Goal: Information Seeking & Learning: Learn about a topic

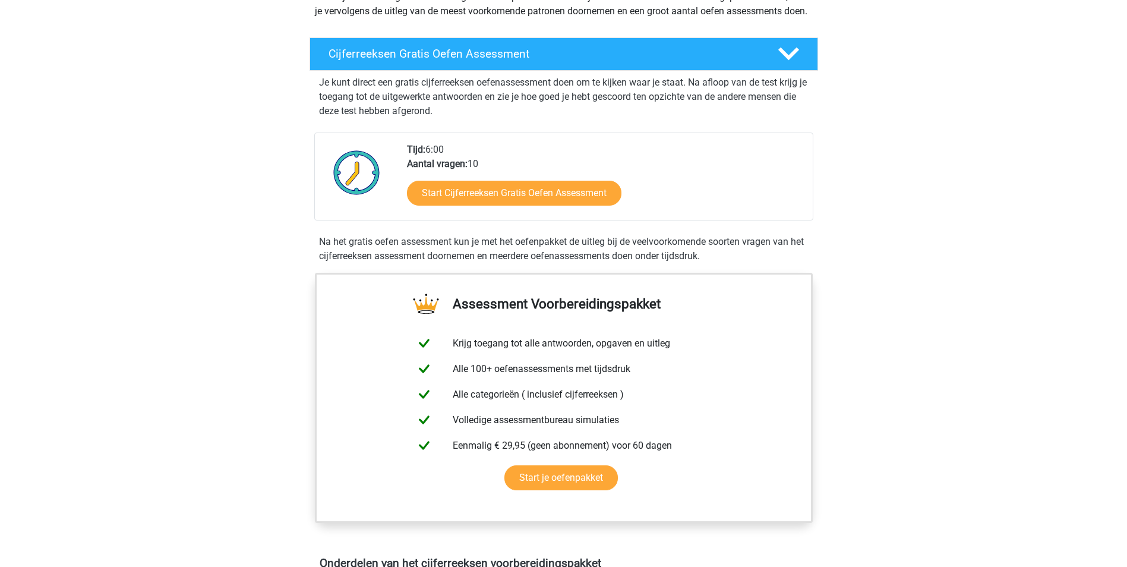
scroll to position [178, 0]
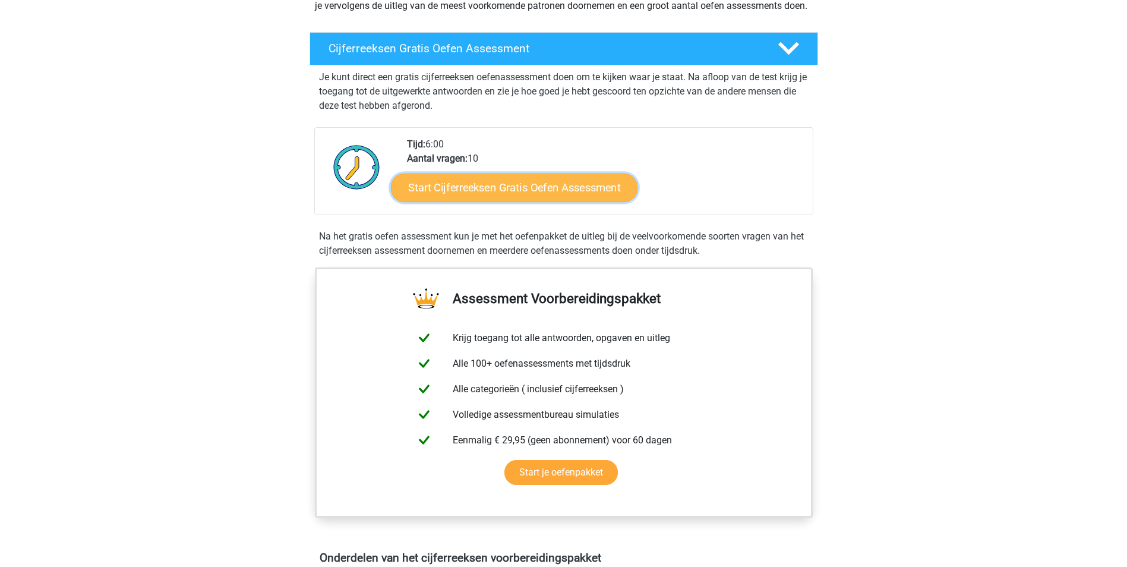
click at [506, 201] on link "Start Cijferreeksen Gratis Oefen Assessment" at bounding box center [514, 187] width 247 height 29
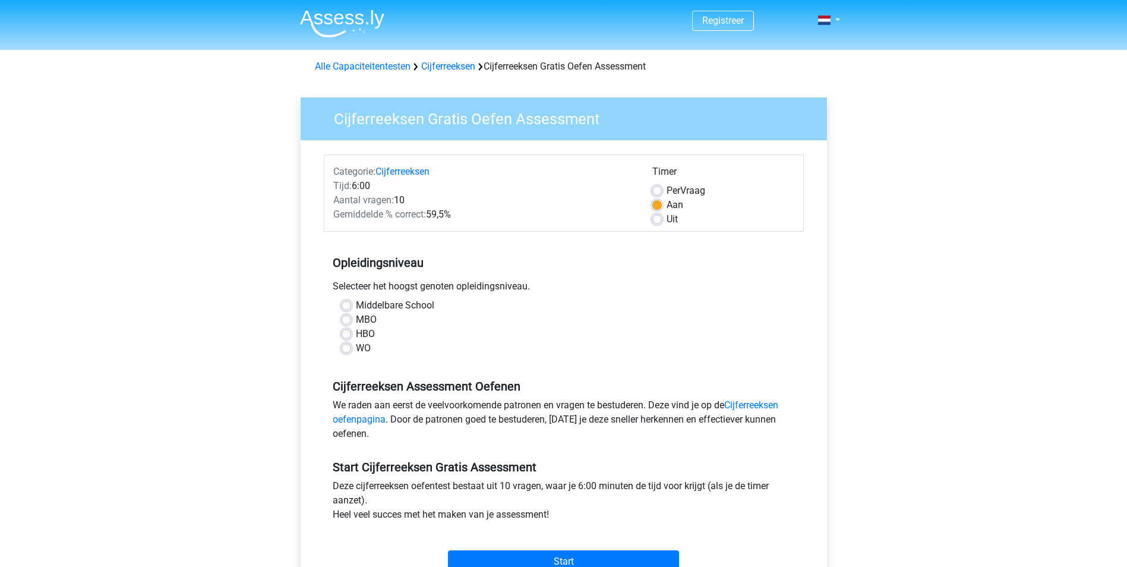
click at [368, 352] on label "WO" at bounding box center [363, 348] width 15 height 14
click at [351, 352] on input "WO" at bounding box center [347, 347] width 10 height 12
radio input "true"
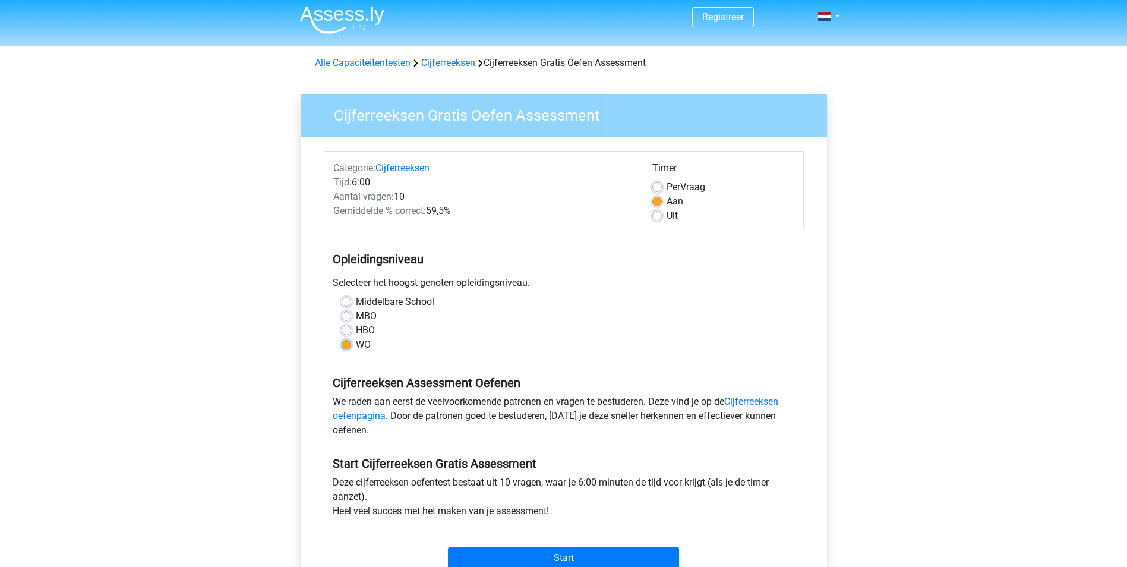
scroll to position [178, 0]
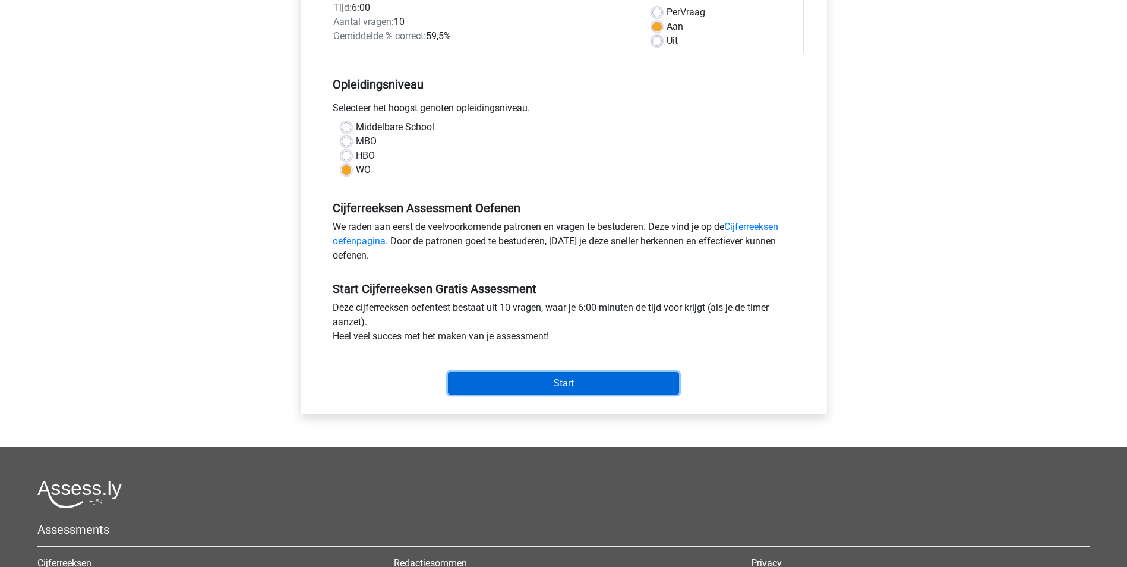
click at [605, 385] on input "Start" at bounding box center [563, 383] width 231 height 23
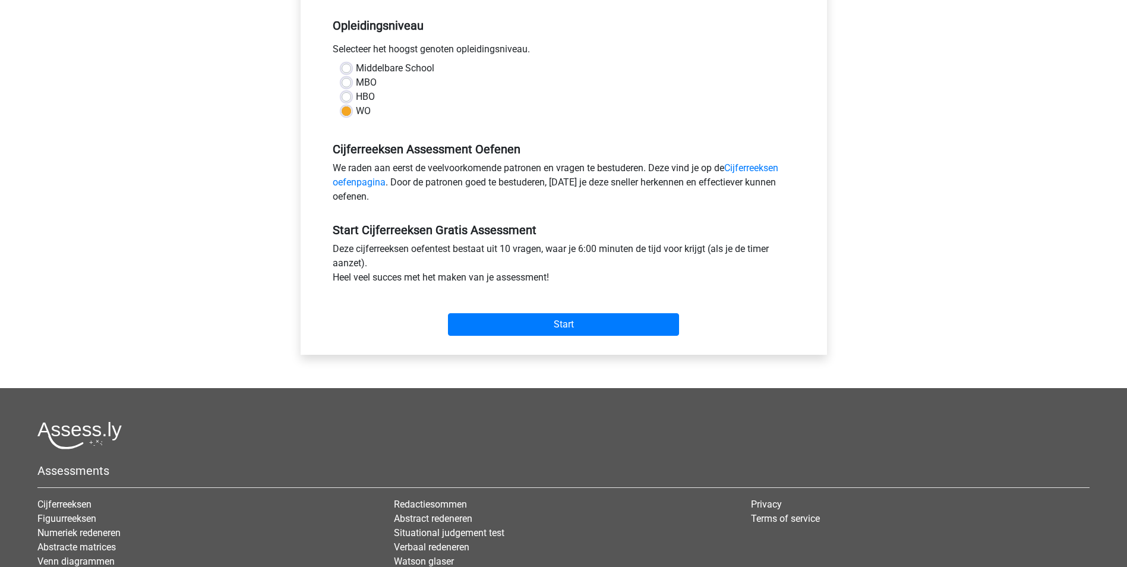
scroll to position [238, 0]
click at [551, 331] on input "Start" at bounding box center [563, 324] width 231 height 23
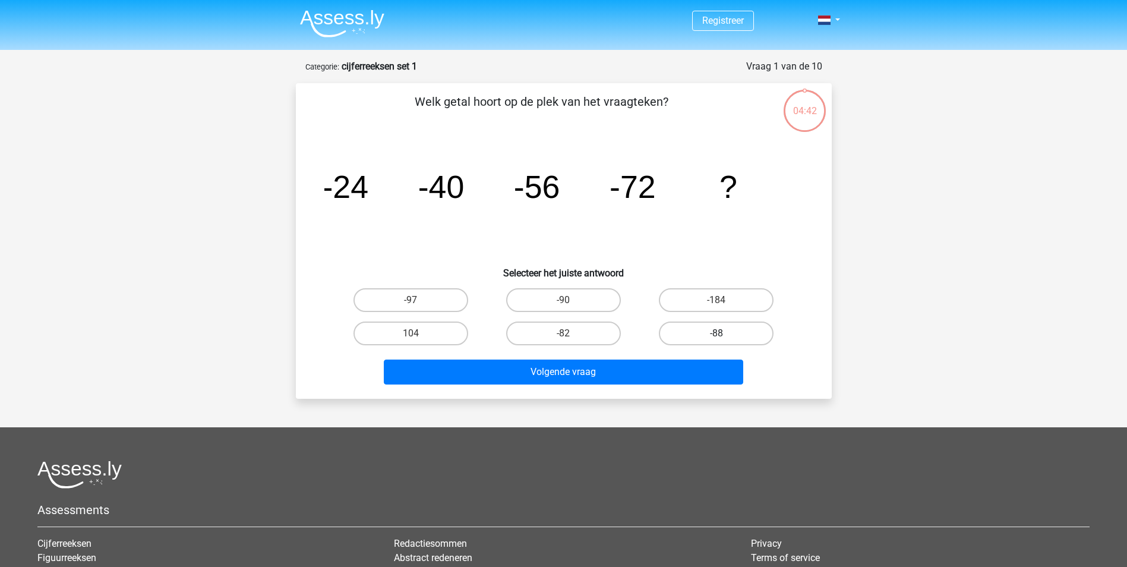
click at [702, 337] on label "-88" at bounding box center [716, 334] width 115 height 24
click at [717, 337] on input "-88" at bounding box center [721, 337] width 8 height 8
radio input "true"
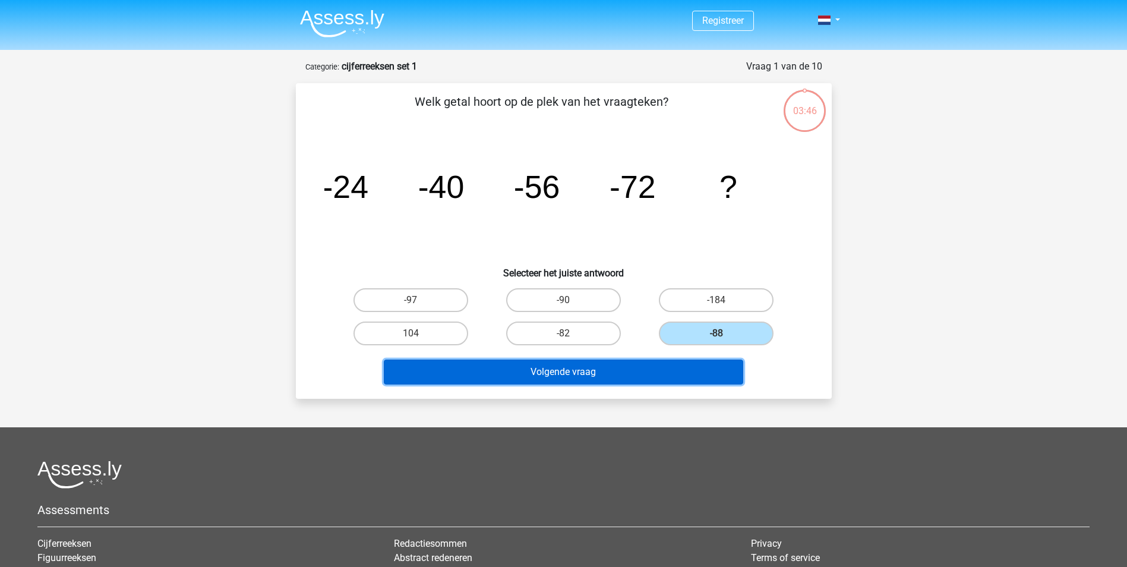
click at [644, 373] on button "Volgende vraag" at bounding box center [564, 372] width 360 height 25
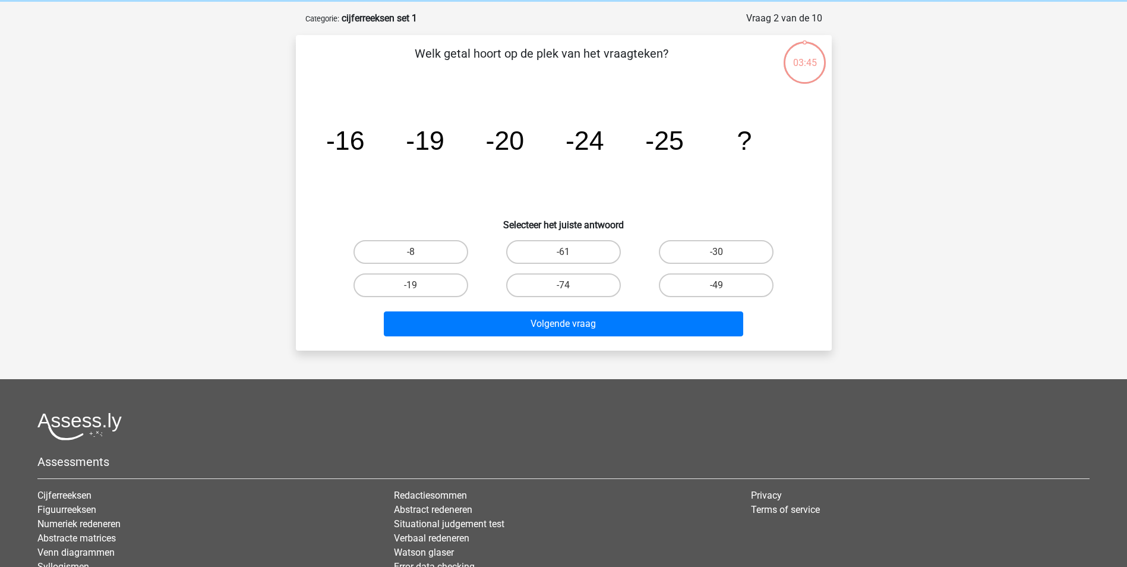
scroll to position [59, 0]
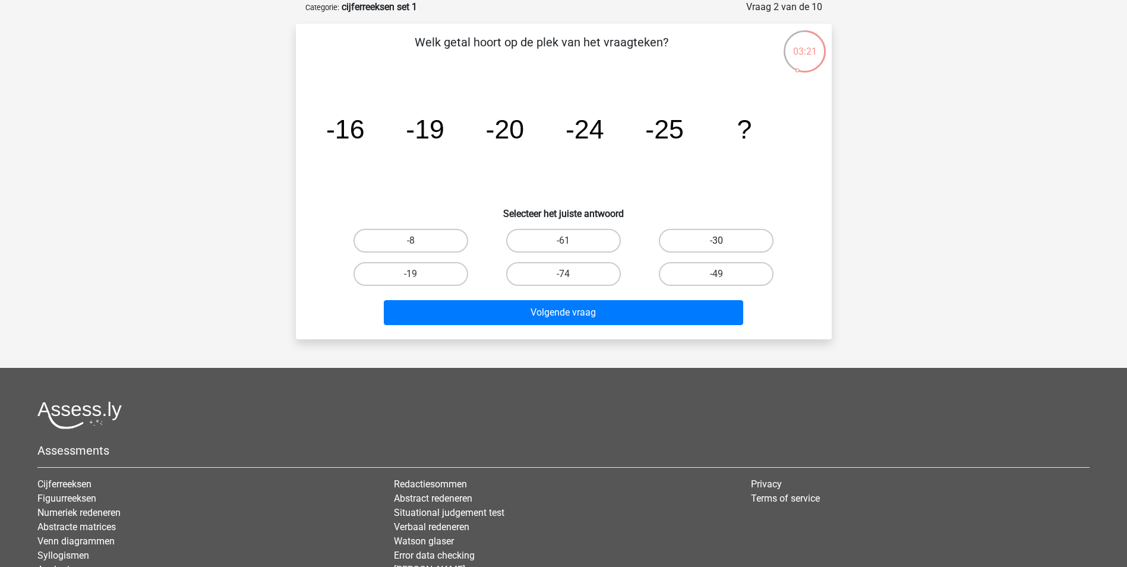
click at [714, 236] on label "-30" at bounding box center [716, 241] width 115 height 24
click at [717, 241] on input "-30" at bounding box center [721, 245] width 8 height 8
radio input "true"
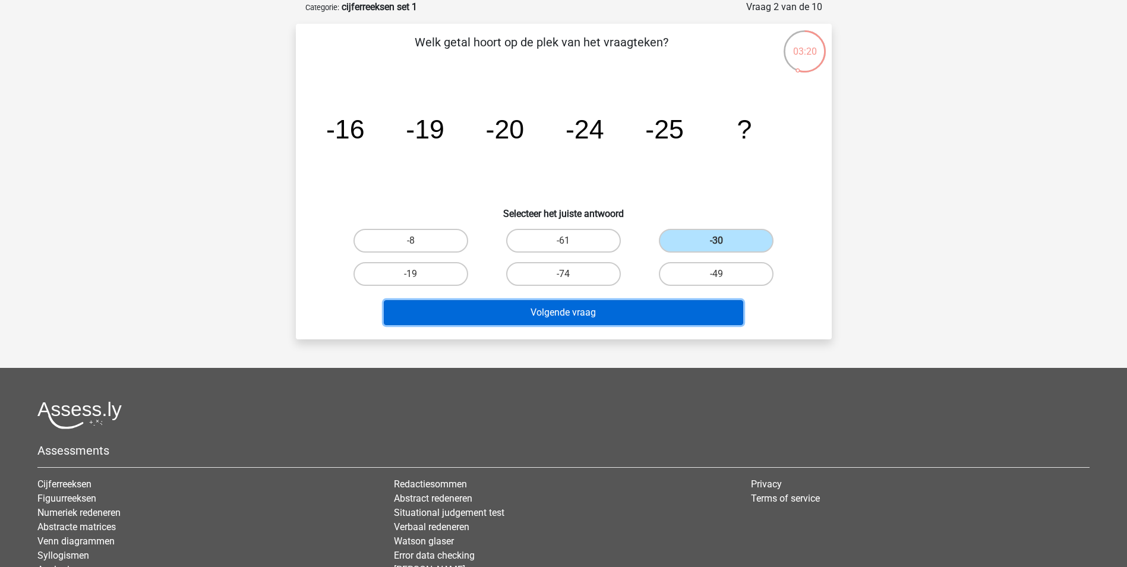
click at [660, 313] on button "Volgende vraag" at bounding box center [564, 312] width 360 height 25
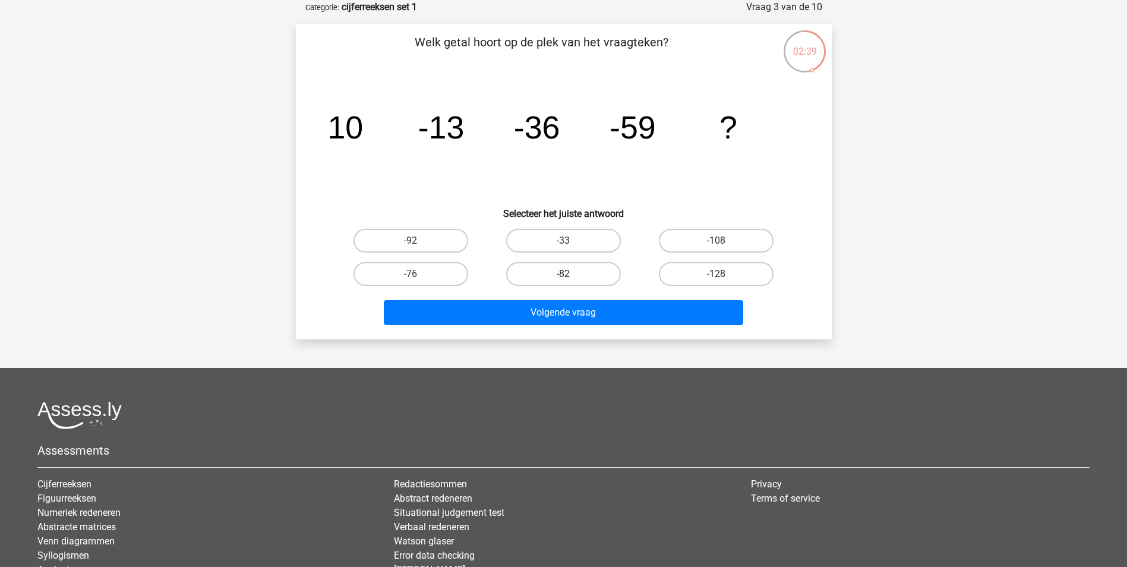
click at [600, 275] on label "-82" at bounding box center [563, 274] width 115 height 24
click at [571, 275] on input "-82" at bounding box center [567, 278] width 8 height 8
radio input "true"
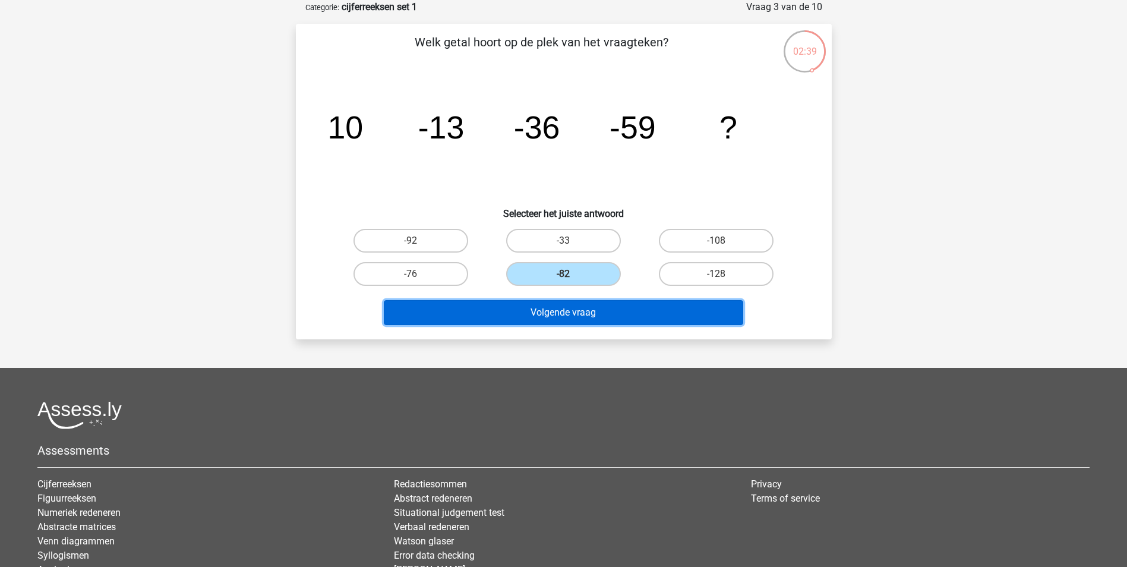
click at [619, 308] on button "Volgende vraag" at bounding box center [564, 312] width 360 height 25
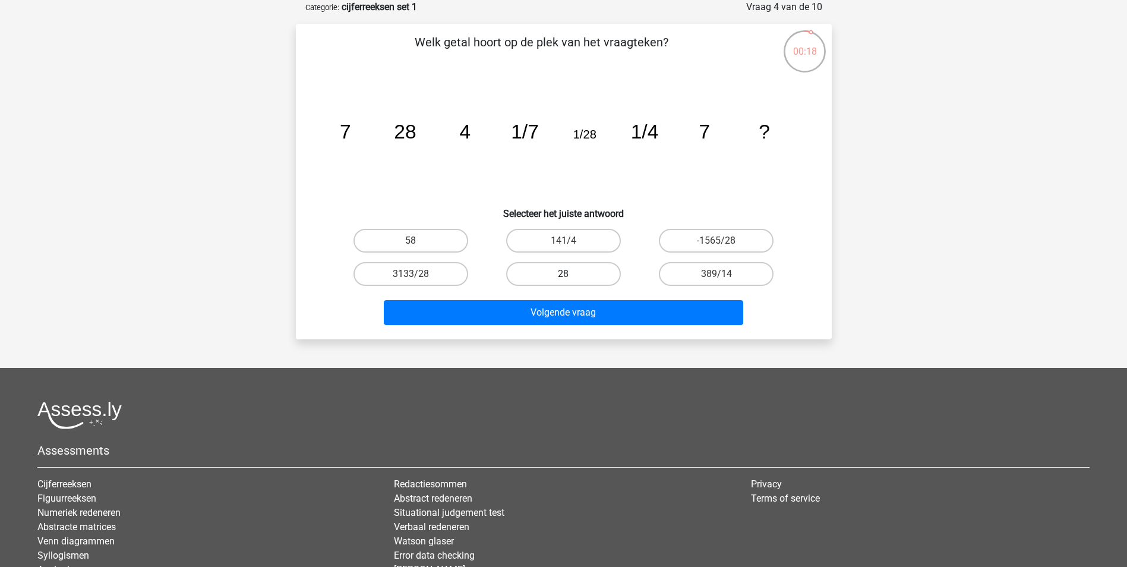
click at [584, 274] on label "28" at bounding box center [563, 274] width 115 height 24
click at [571, 274] on input "28" at bounding box center [567, 278] width 8 height 8
radio input "true"
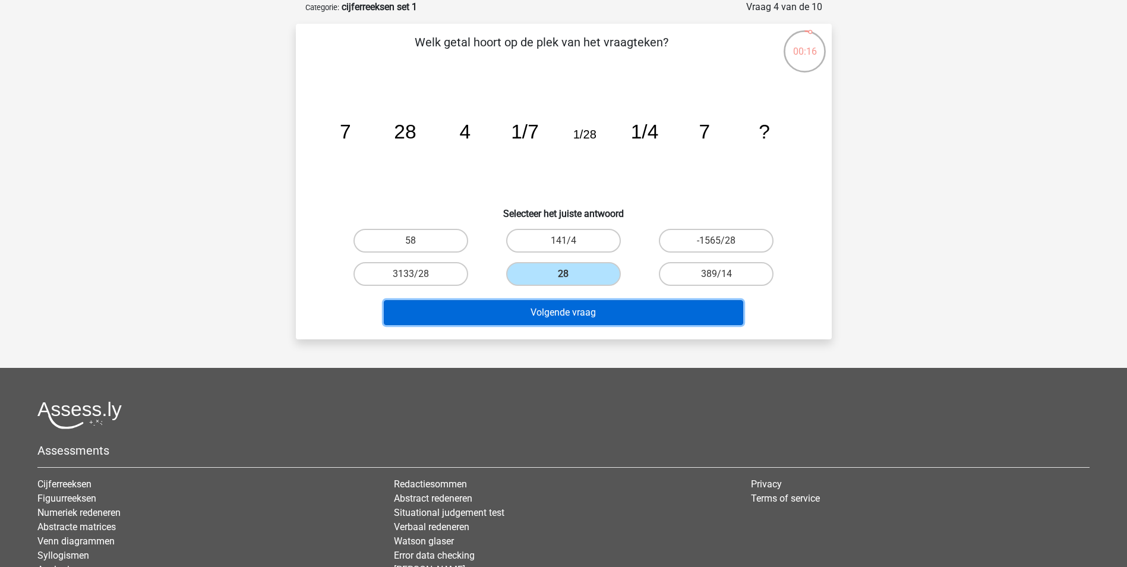
click at [614, 317] on button "Volgende vraag" at bounding box center [564, 312] width 360 height 25
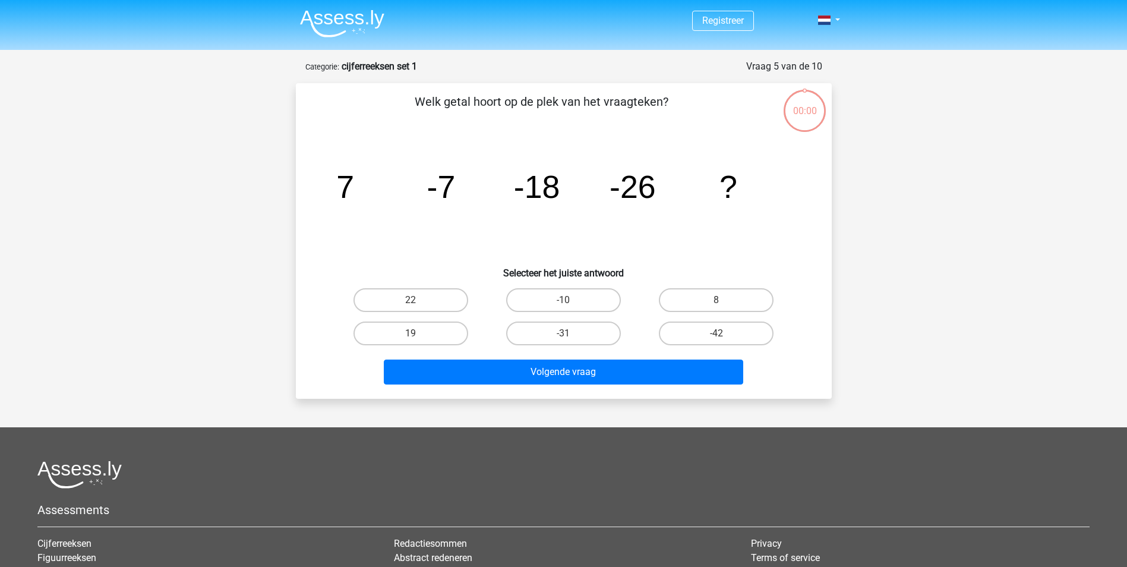
scroll to position [59, 0]
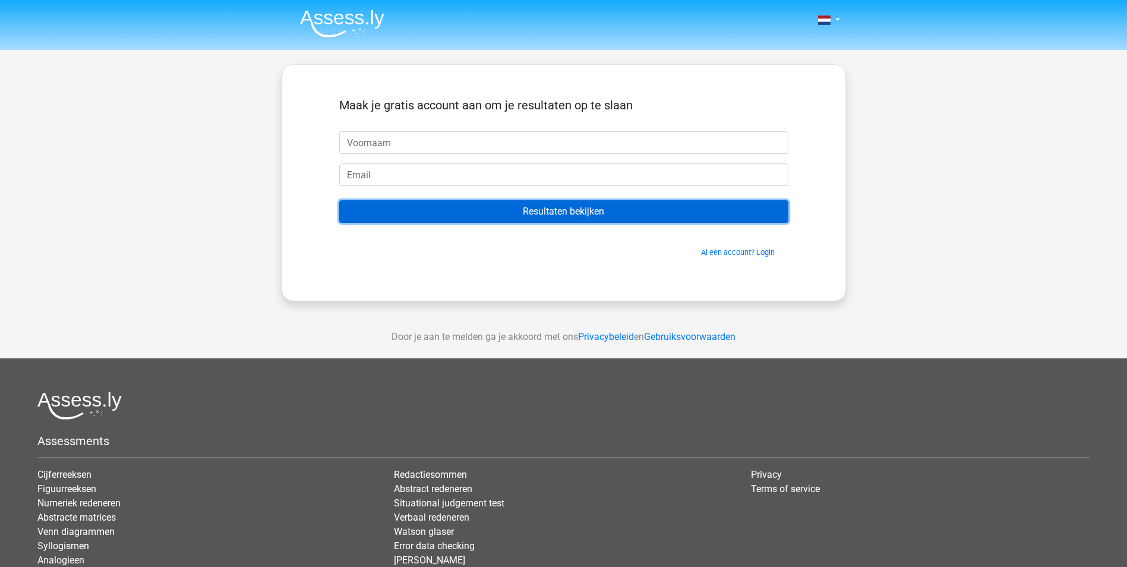
click at [580, 207] on input "Resultaten bekijken" at bounding box center [563, 211] width 449 height 23
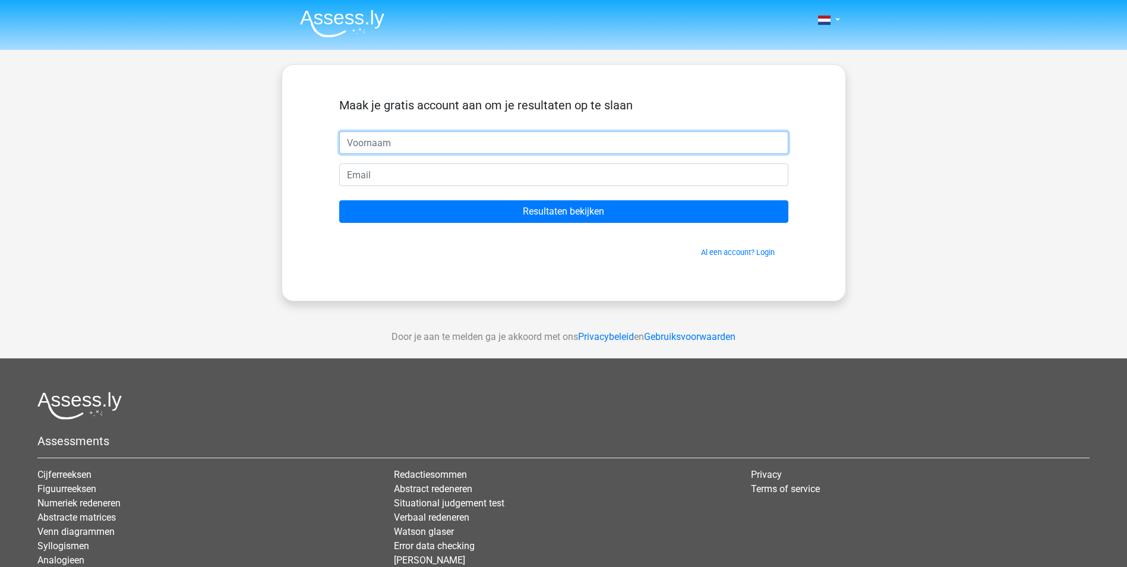
click at [431, 146] on input "text" at bounding box center [563, 142] width 449 height 23
click at [414, 140] on input "text" at bounding box center [563, 142] width 449 height 23
type input "Josien"
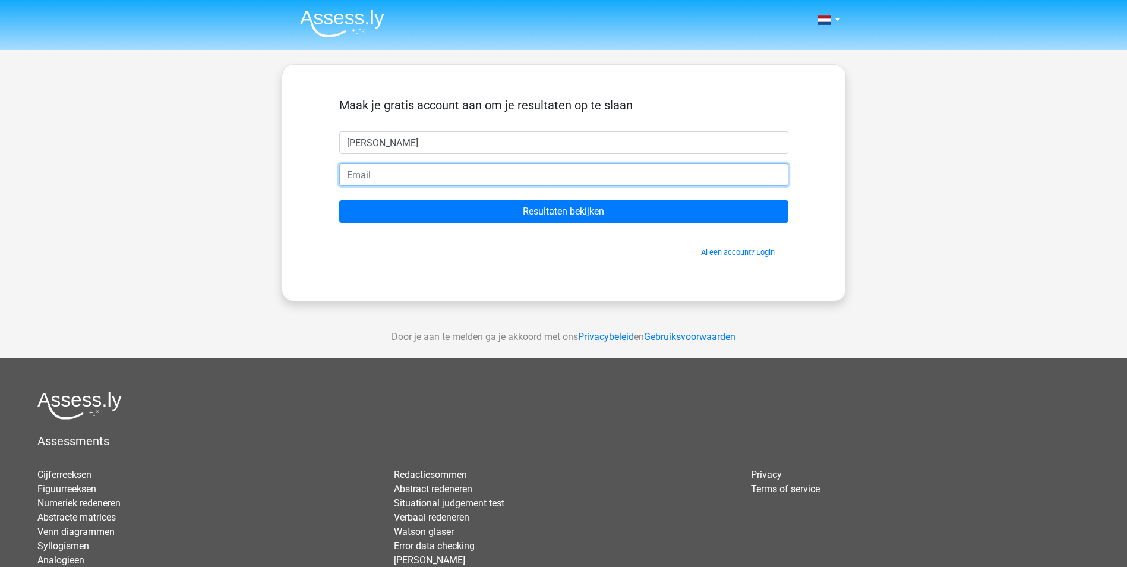
click at [415, 170] on input "email" at bounding box center [563, 174] width 449 height 23
type input "jwannink@xs4all.nl"
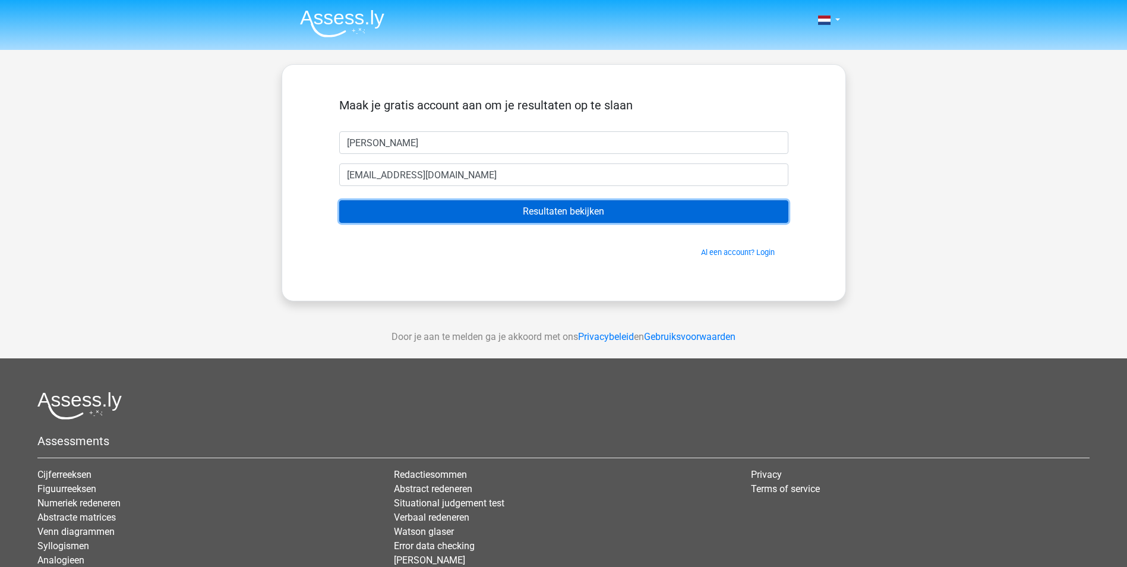
click at [556, 215] on input "Resultaten bekijken" at bounding box center [563, 211] width 449 height 23
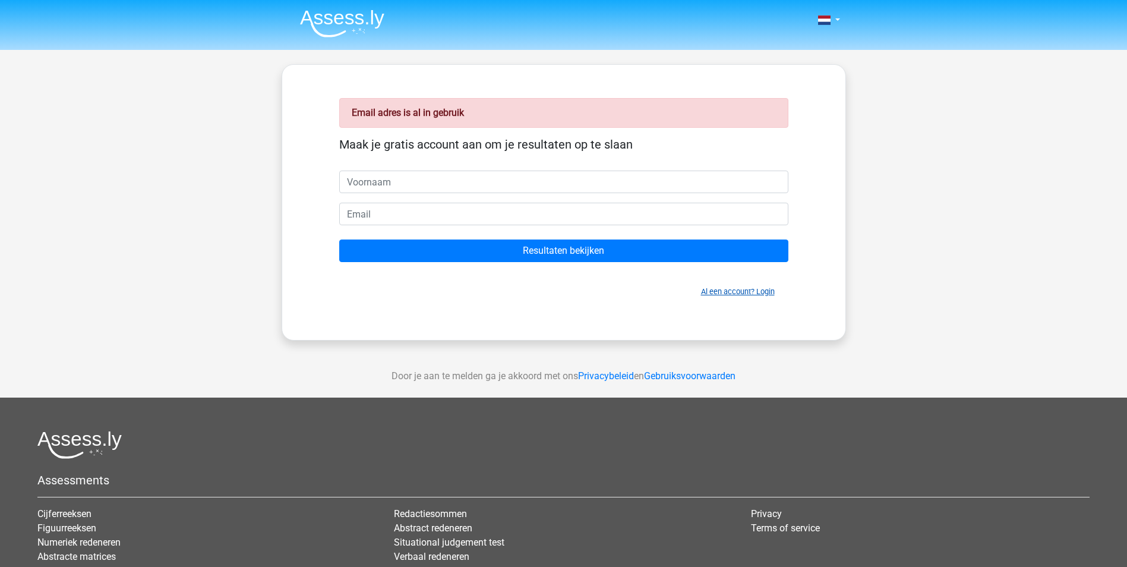
click at [737, 292] on link "Al een account? Login" at bounding box center [738, 291] width 74 height 9
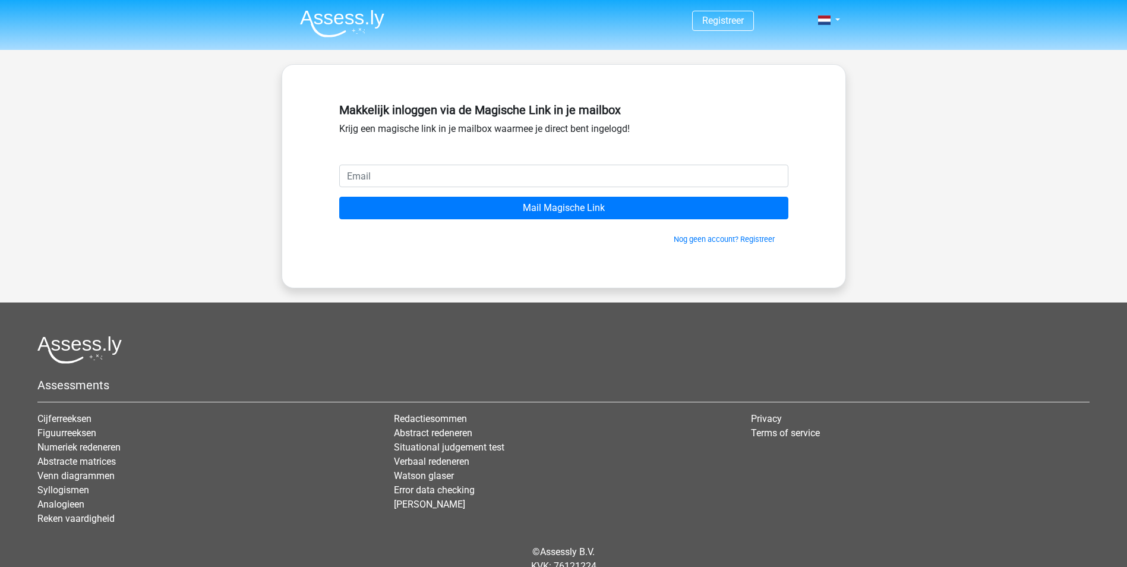
click at [425, 169] on input "email" at bounding box center [563, 176] width 449 height 23
type input "[EMAIL_ADDRESS][DOMAIN_NAME]"
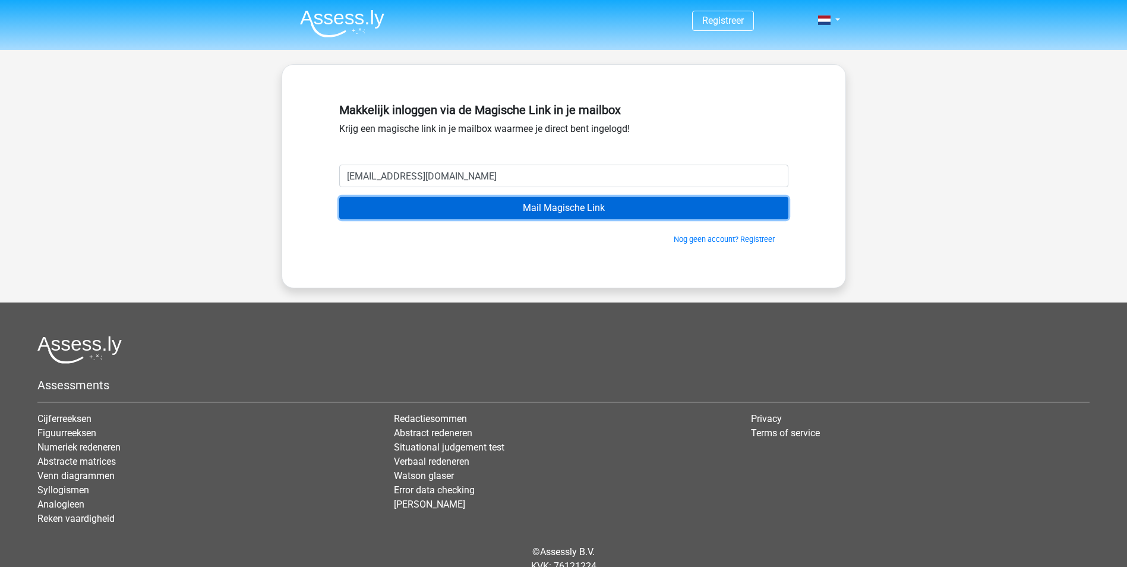
click at [571, 210] on input "Mail Magische Link" at bounding box center [563, 208] width 449 height 23
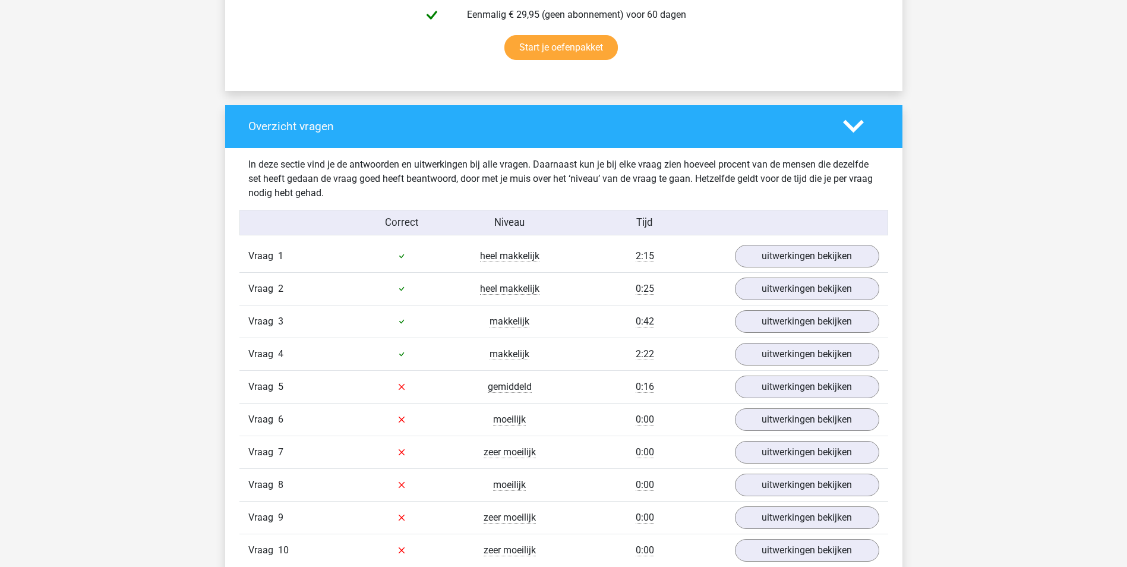
scroll to position [891, 0]
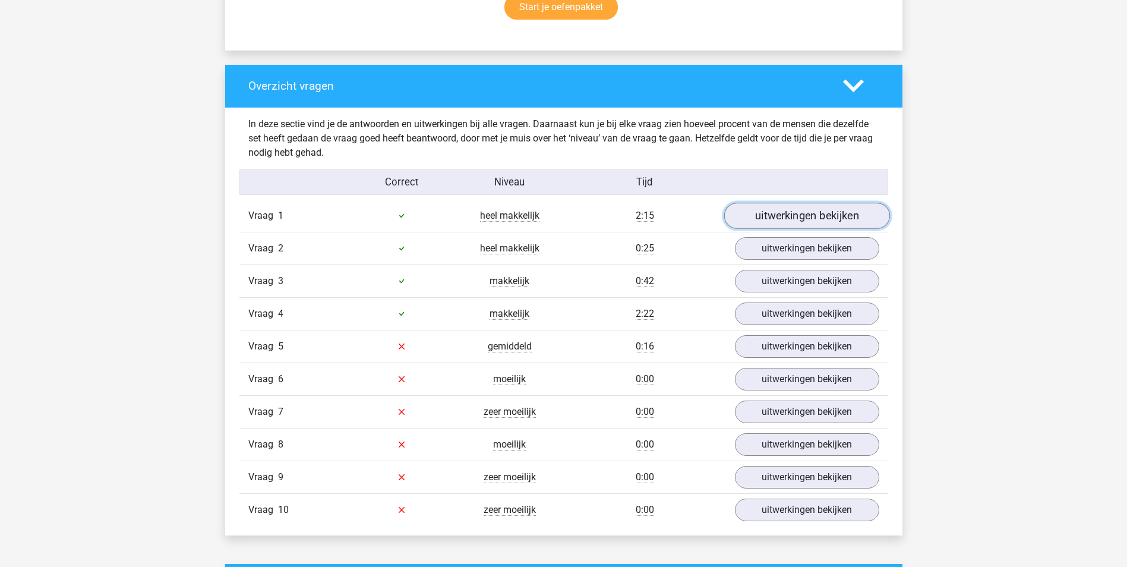
click at [820, 215] on link "uitwerkingen bekijken" at bounding box center [807, 216] width 166 height 26
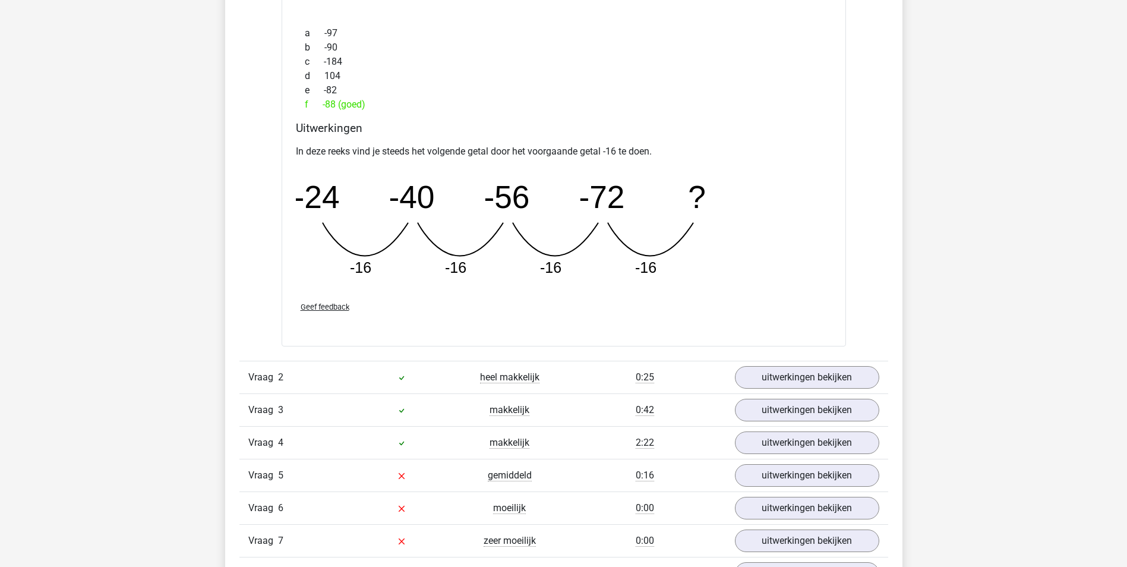
scroll to position [1307, 0]
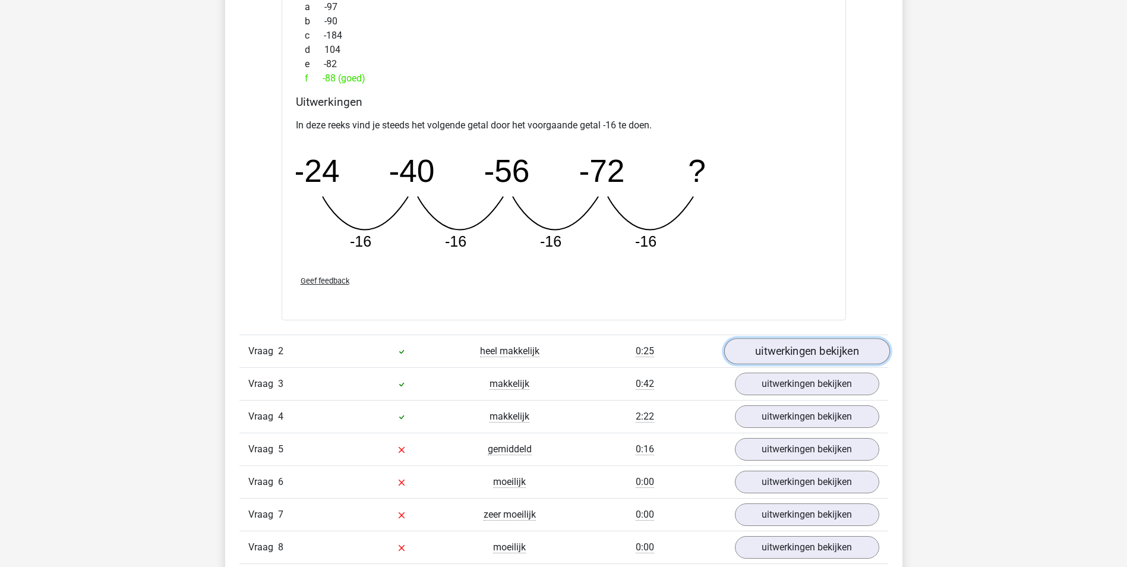
click at [777, 352] on link "uitwerkingen bekijken" at bounding box center [807, 352] width 166 height 26
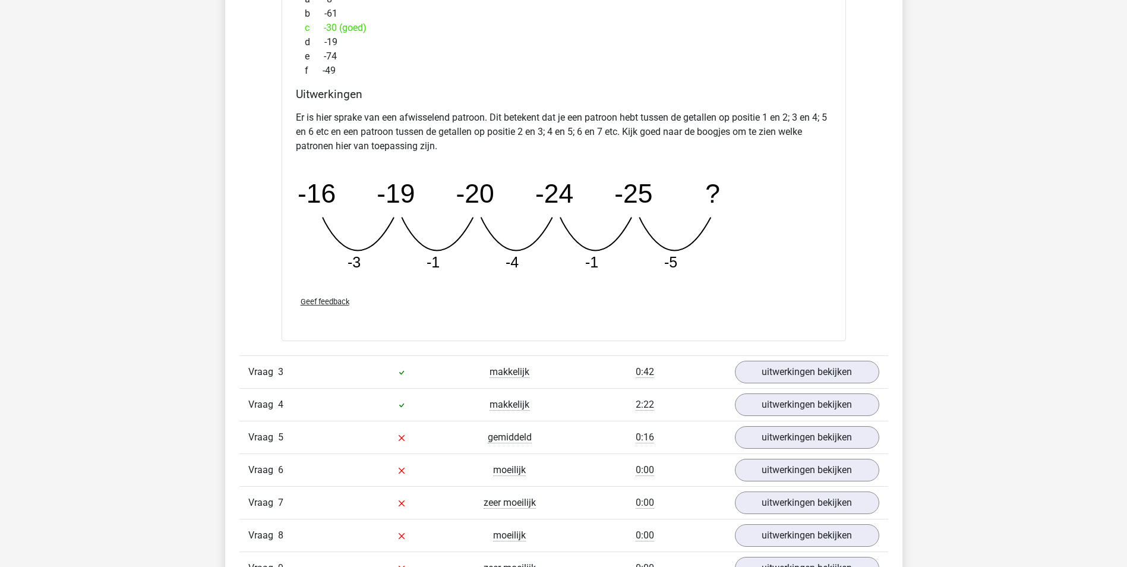
scroll to position [1902, 0]
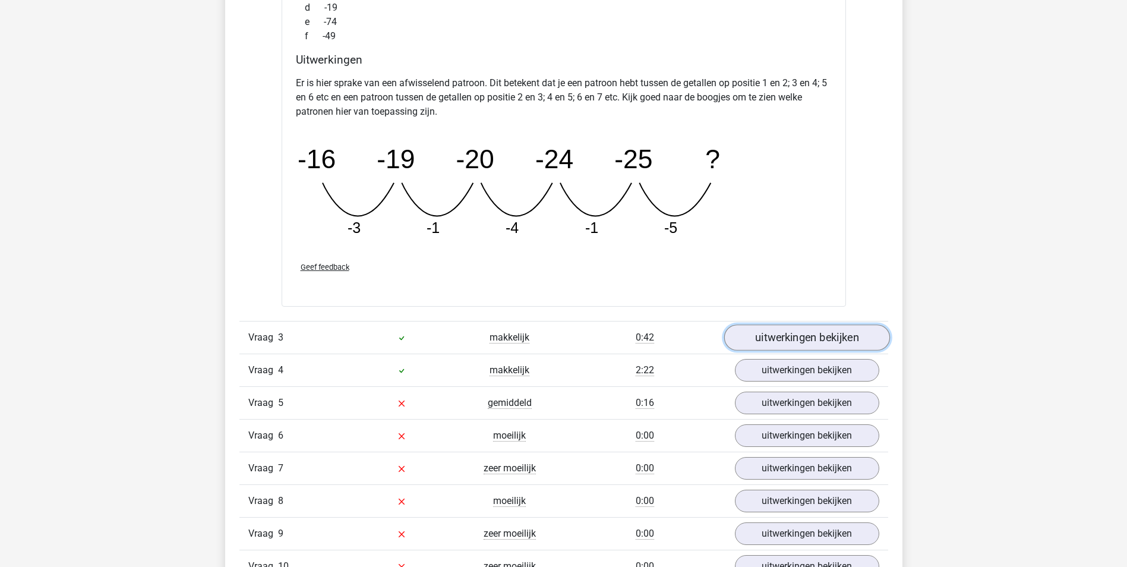
click at [783, 337] on link "uitwerkingen bekijken" at bounding box center [807, 337] width 166 height 26
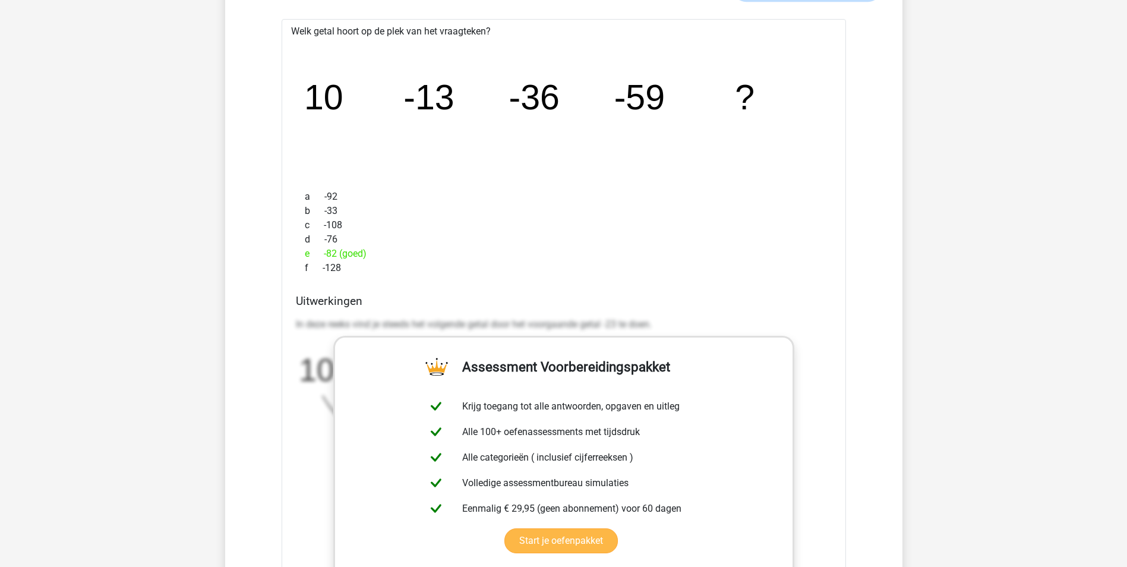
scroll to position [2377, 0]
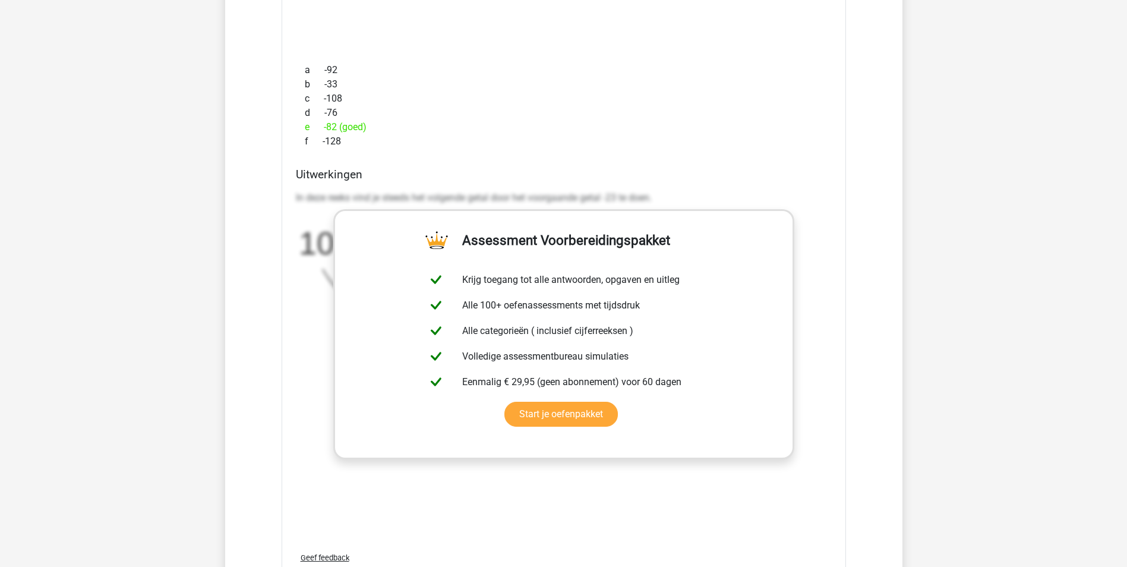
click at [831, 250] on div "In deze reeks vind je steeds het volgende getal door het voorgaande getal -23 t…" at bounding box center [564, 262] width 536 height 152
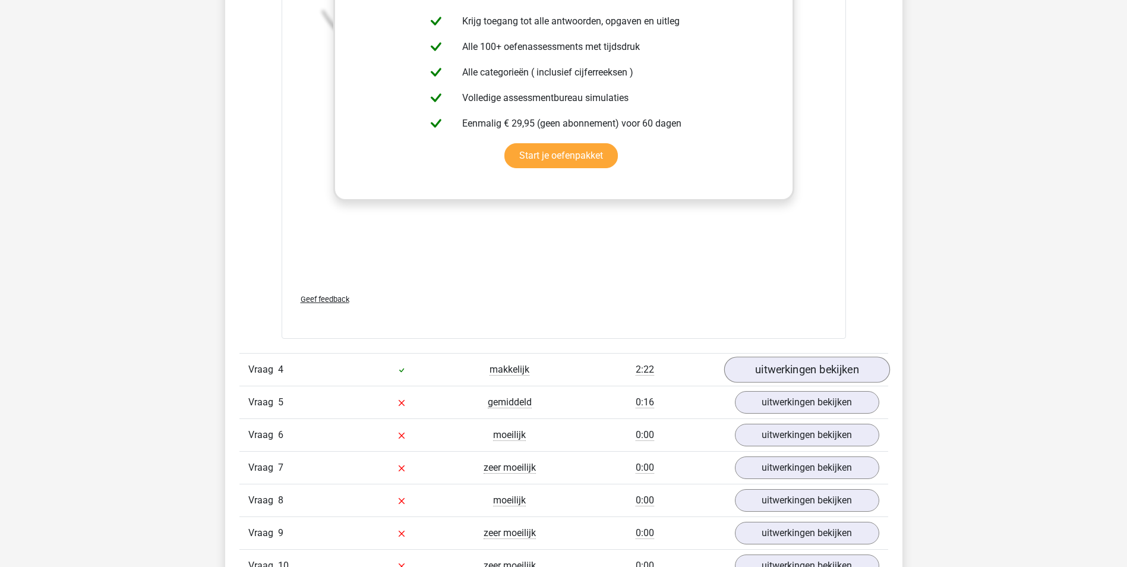
scroll to position [2615, 0]
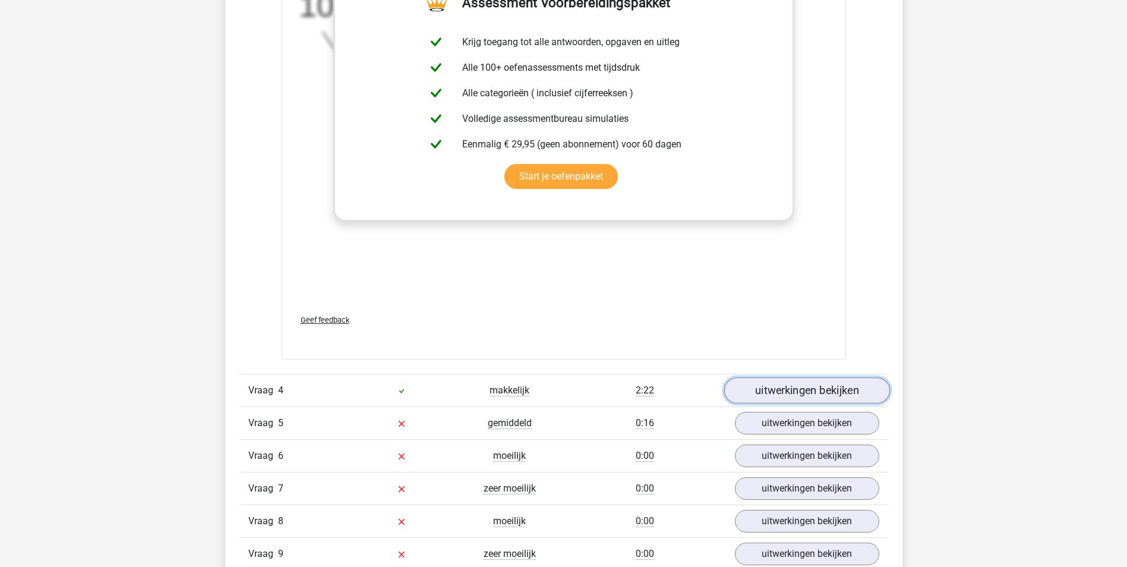
click at [795, 387] on link "uitwerkingen bekijken" at bounding box center [807, 390] width 166 height 26
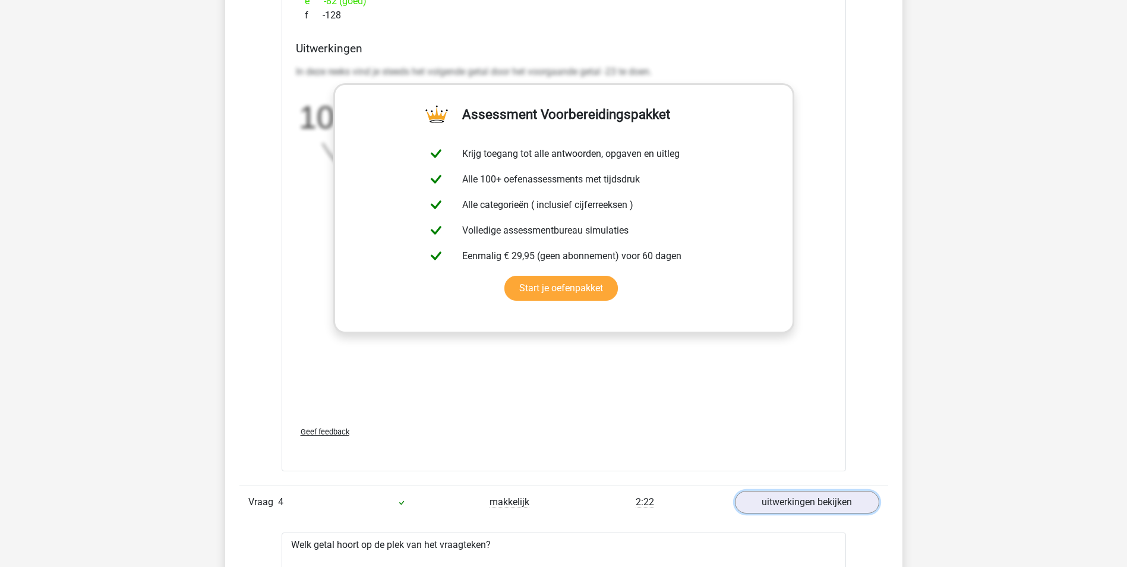
scroll to position [2318, 0]
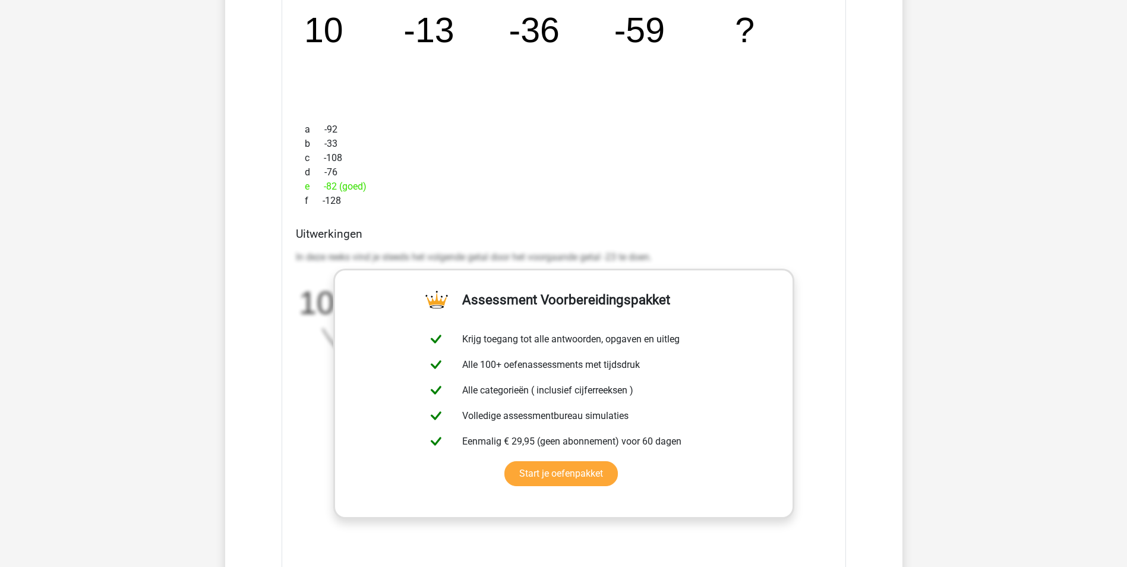
click at [567, 201] on div "f -128" at bounding box center [564, 201] width 536 height 14
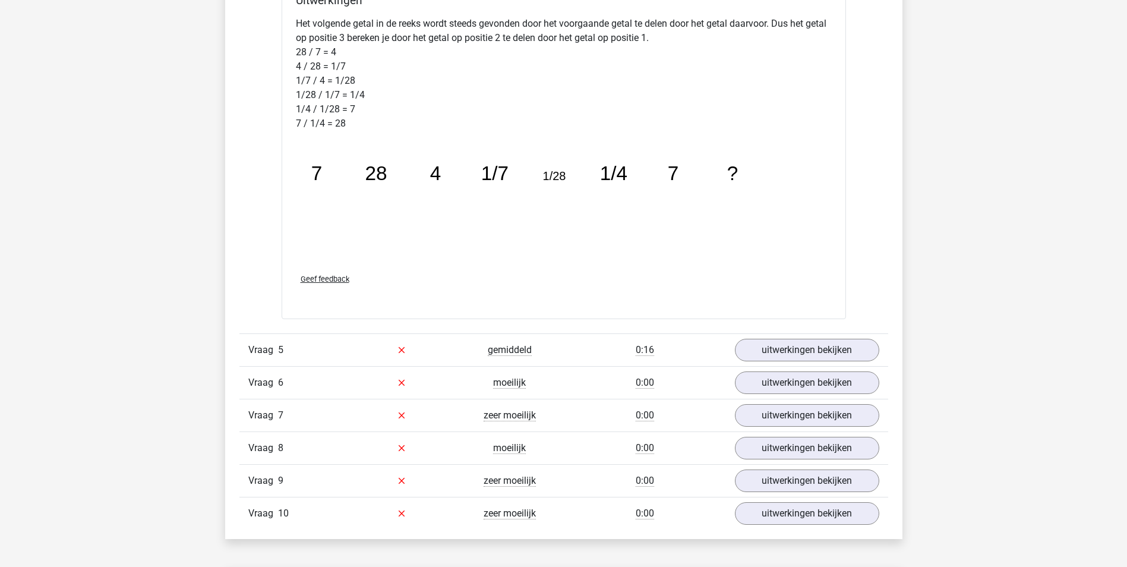
scroll to position [3328, 0]
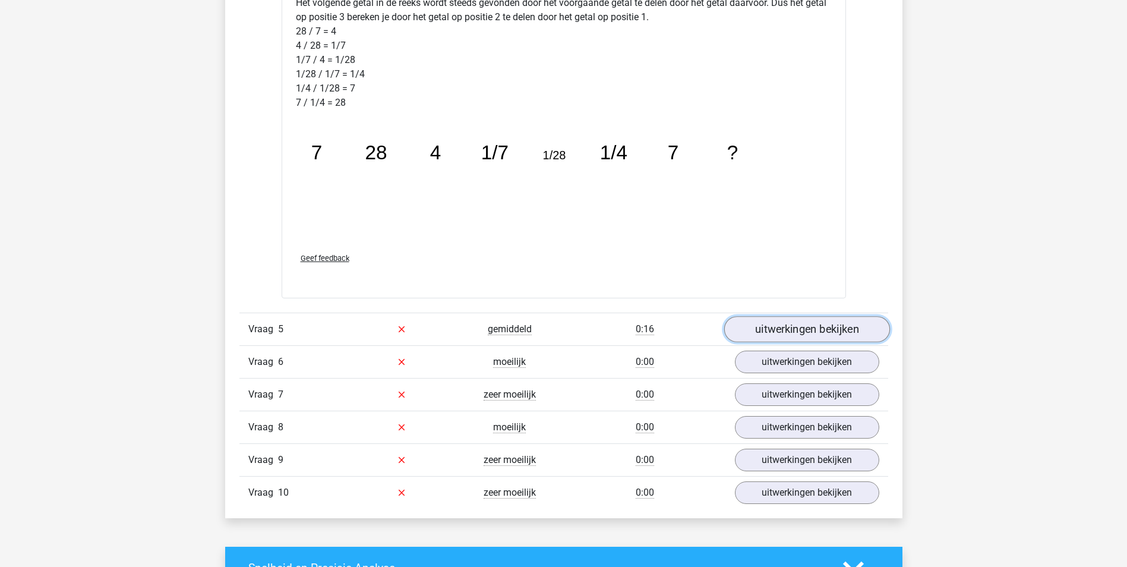
click at [771, 329] on link "uitwerkingen bekijken" at bounding box center [807, 329] width 166 height 26
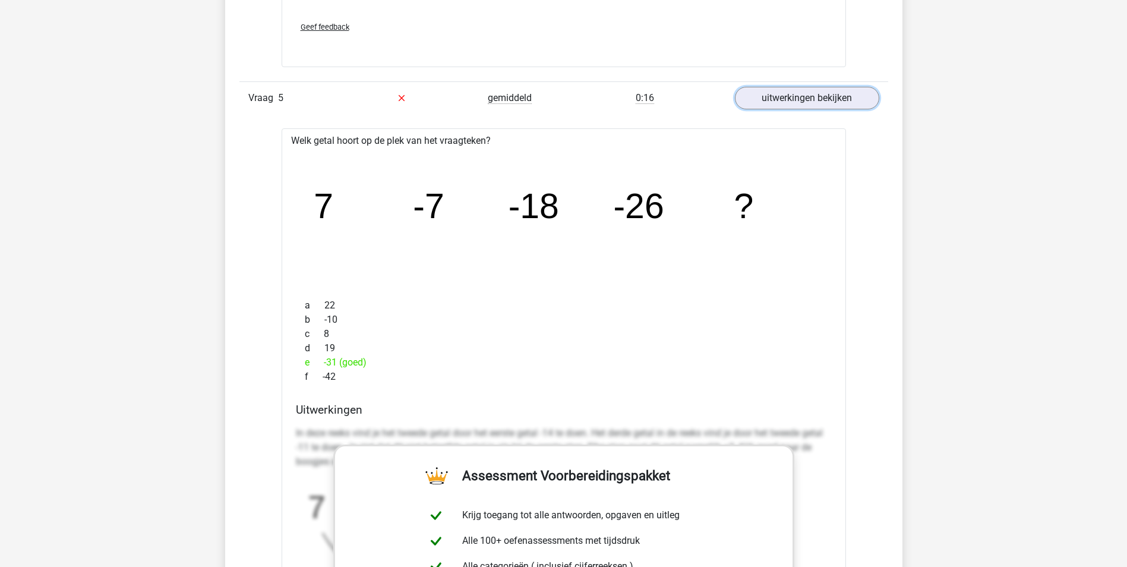
scroll to position [3566, 0]
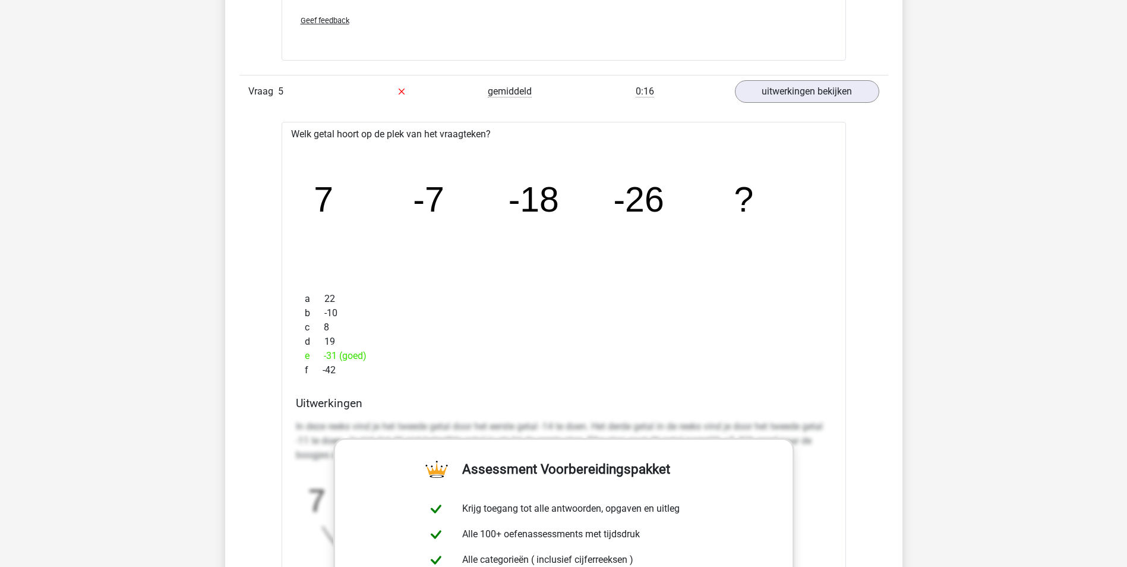
click at [742, 365] on div "f -42" at bounding box center [564, 370] width 536 height 14
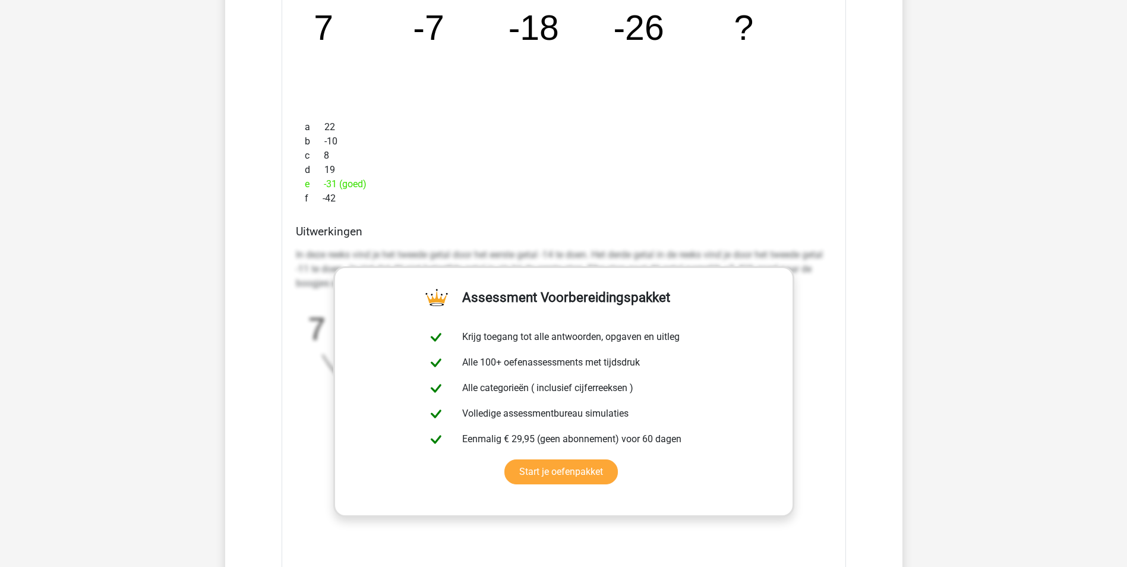
scroll to position [3744, 0]
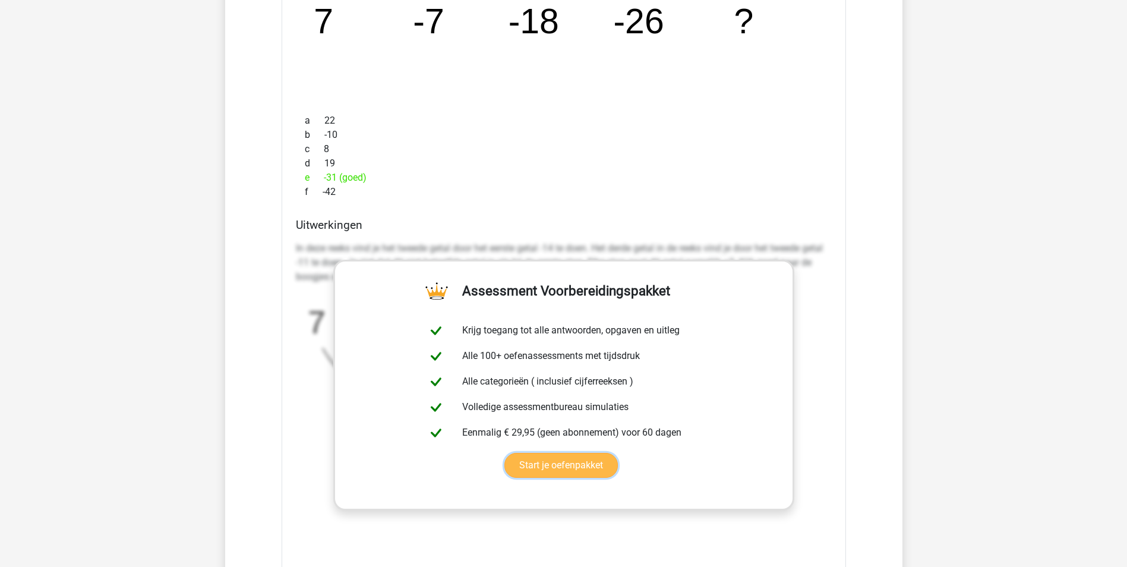
click at [593, 467] on link "Start je oefenpakket" at bounding box center [562, 465] width 114 height 25
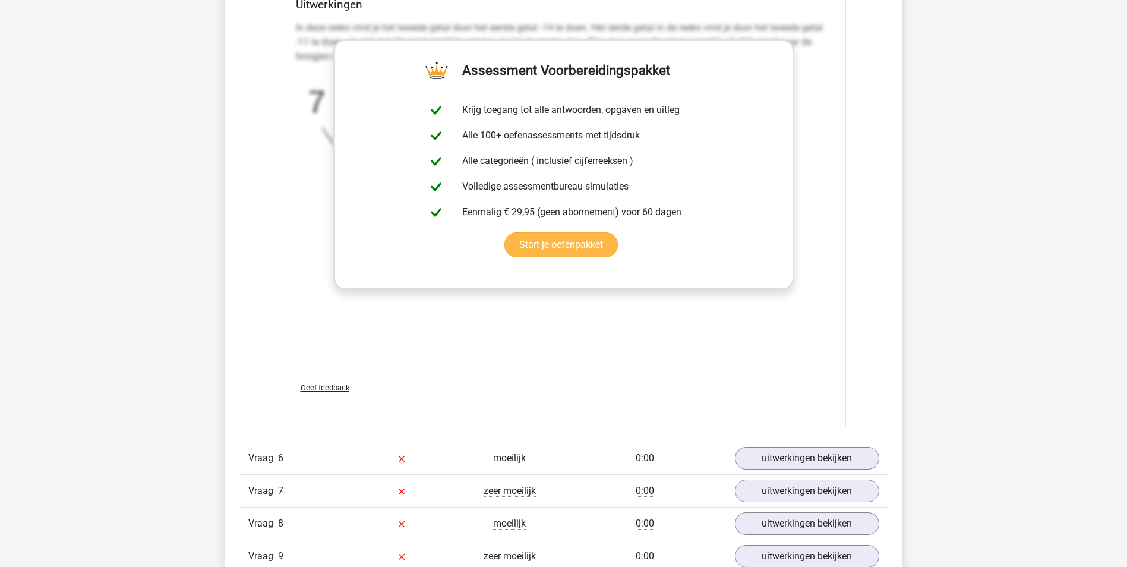
scroll to position [4041, 0]
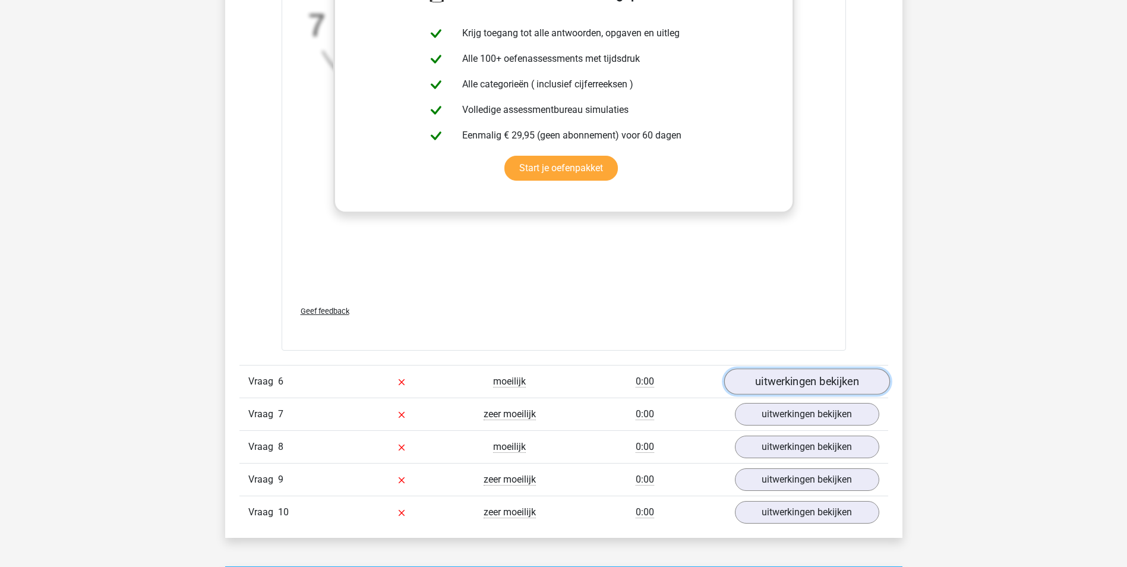
click at [768, 390] on link "uitwerkingen bekijken" at bounding box center [807, 381] width 166 height 26
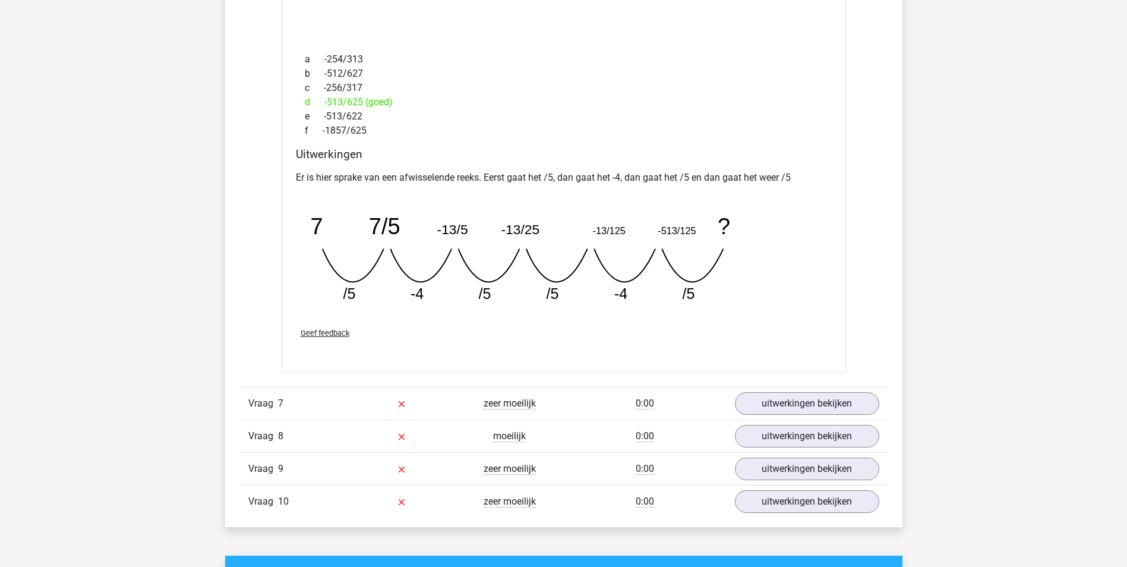
scroll to position [4635, 0]
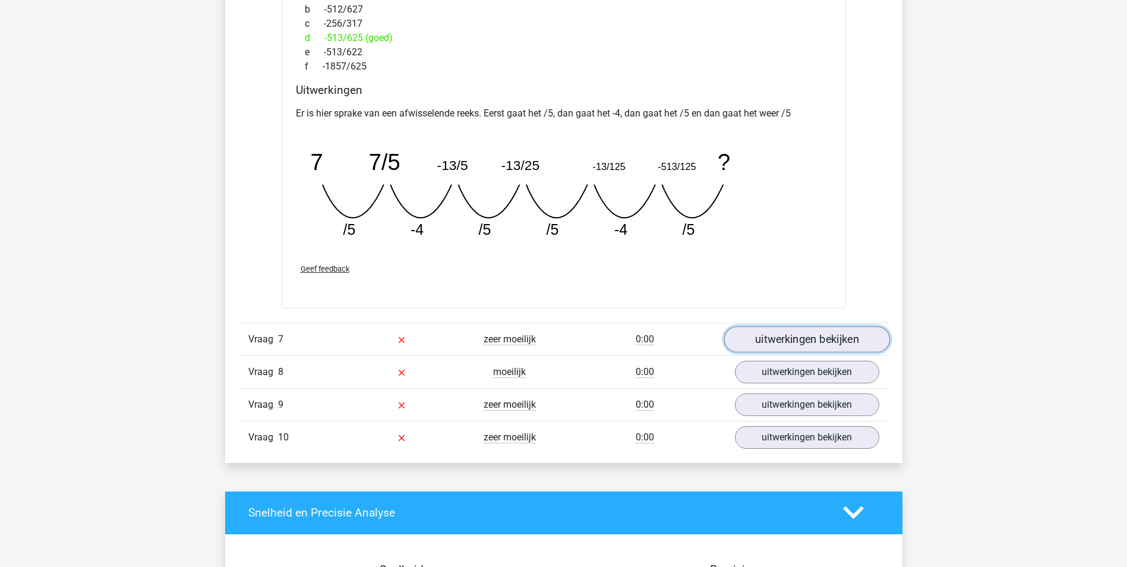
click at [782, 338] on link "uitwerkingen bekijken" at bounding box center [807, 339] width 166 height 26
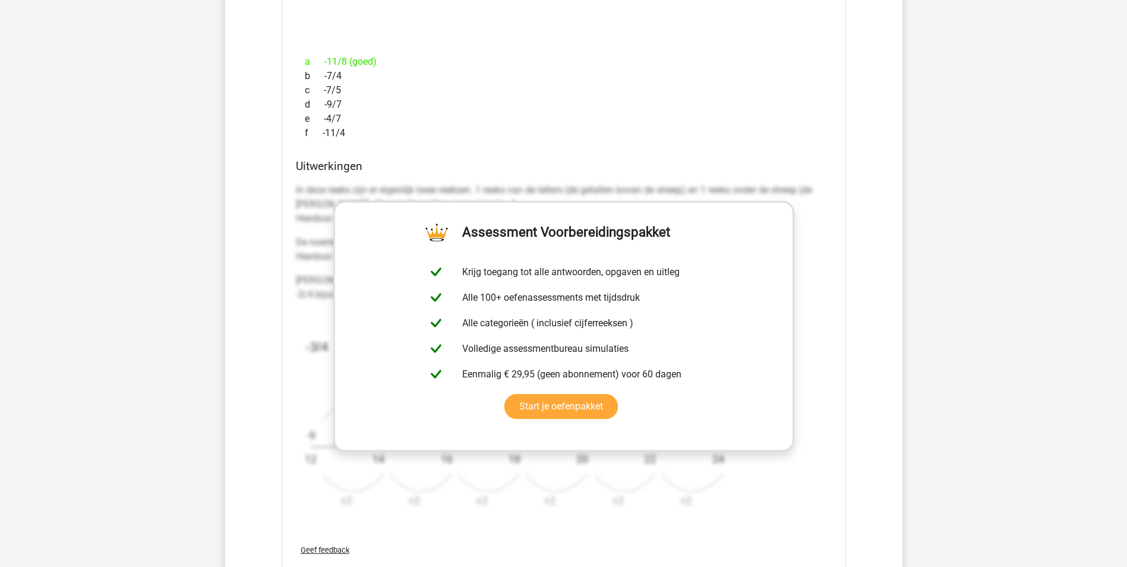
scroll to position [5349, 0]
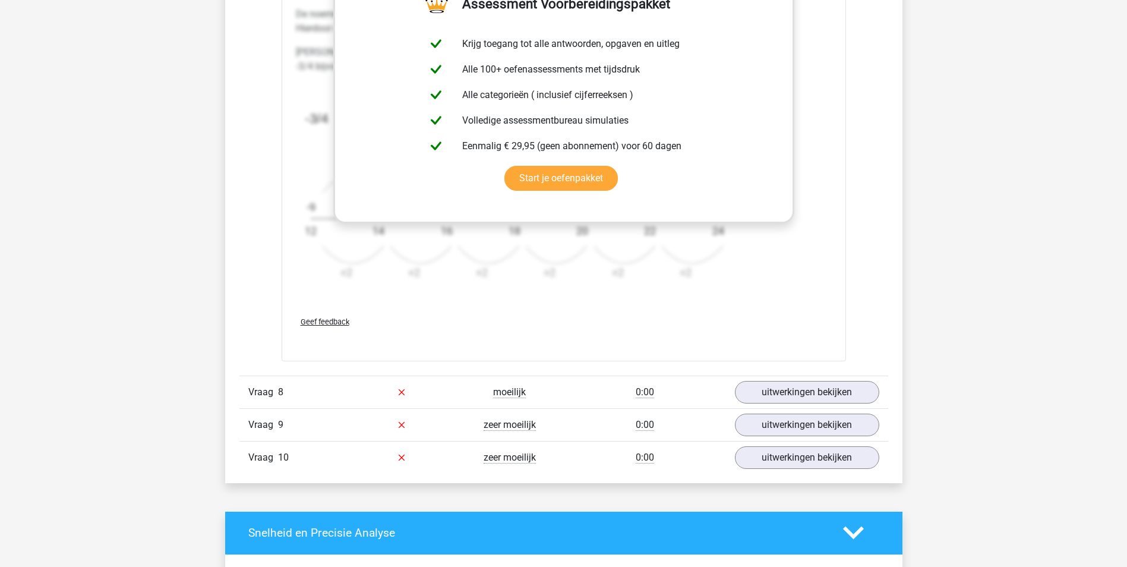
click at [792, 380] on div "Vraag 8 moeilijk 0:00 uitwerkingen bekijken" at bounding box center [563, 392] width 649 height 33
click at [790, 387] on link "uitwerkingen bekijken" at bounding box center [807, 392] width 166 height 26
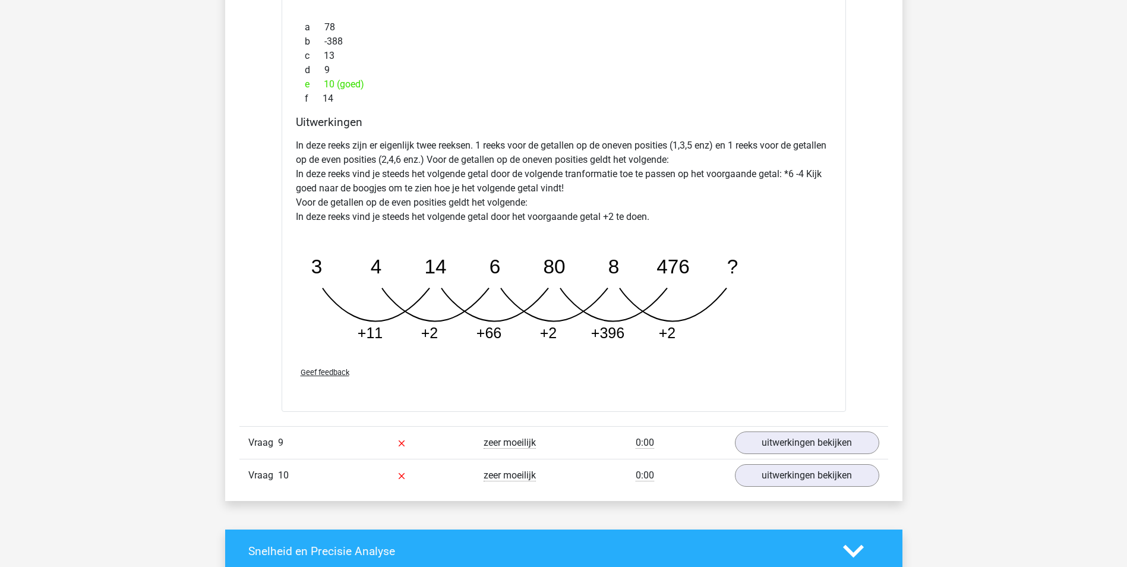
scroll to position [6002, 0]
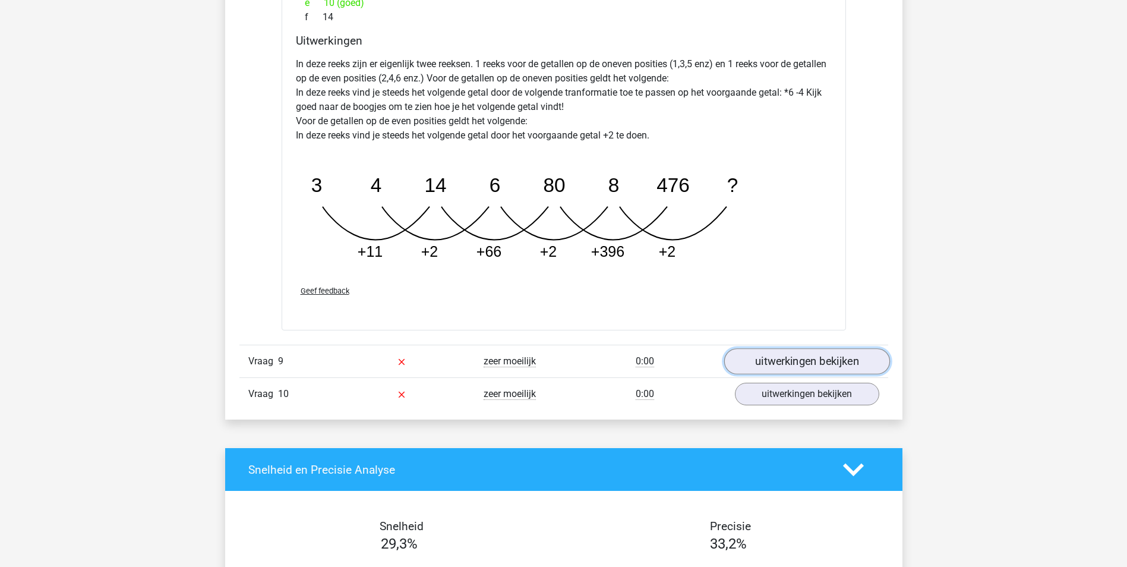
click at [771, 365] on link "uitwerkingen bekijken" at bounding box center [807, 362] width 166 height 26
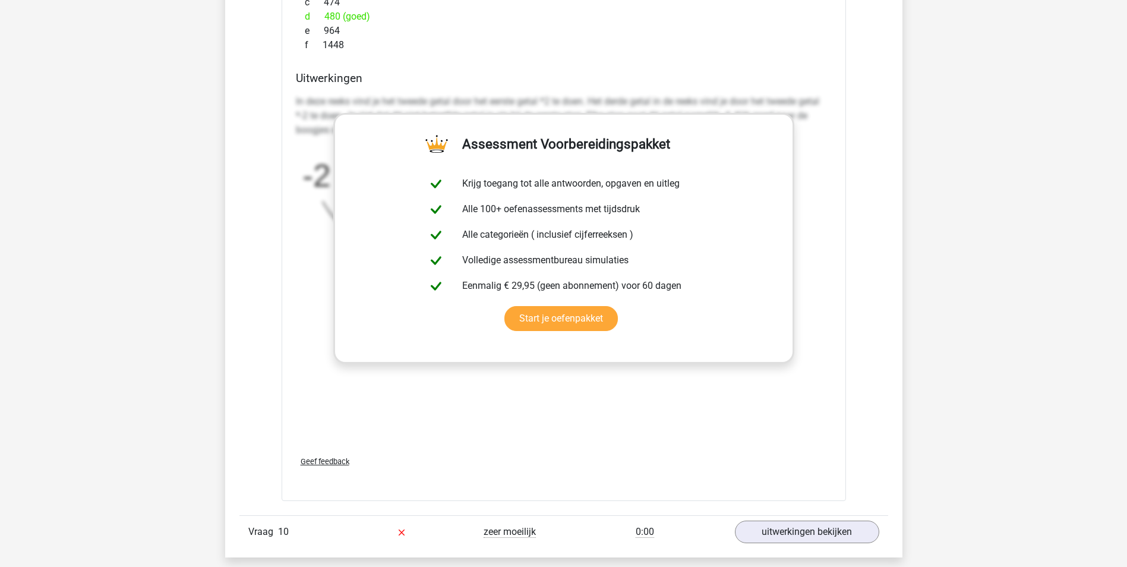
scroll to position [6775, 0]
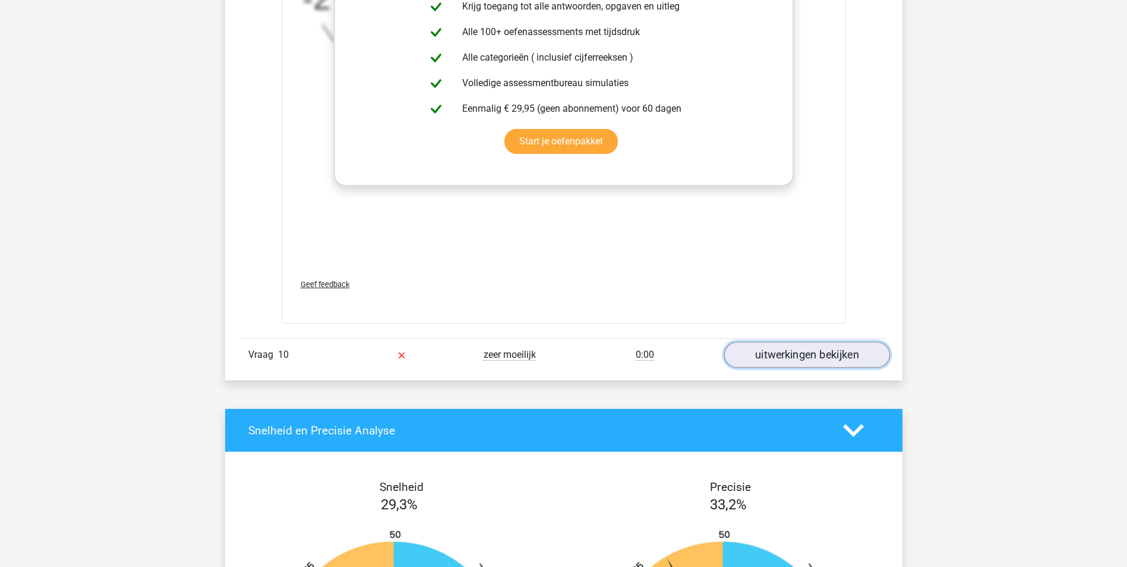
click at [767, 346] on link "uitwerkingen bekijken" at bounding box center [807, 355] width 166 height 26
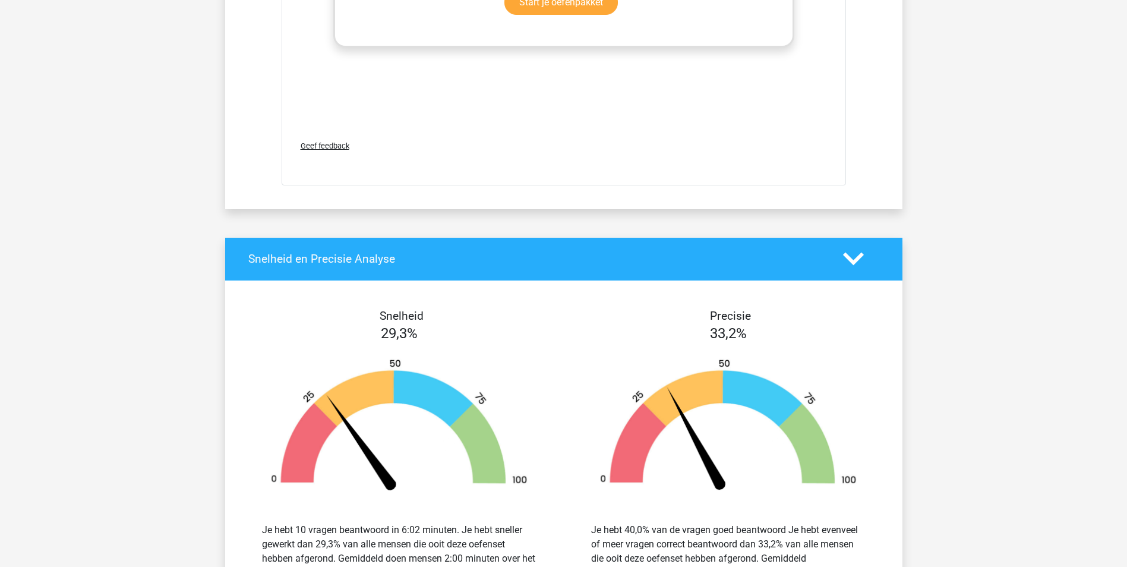
scroll to position [7726, 0]
